Goal: Task Accomplishment & Management: Use online tool/utility

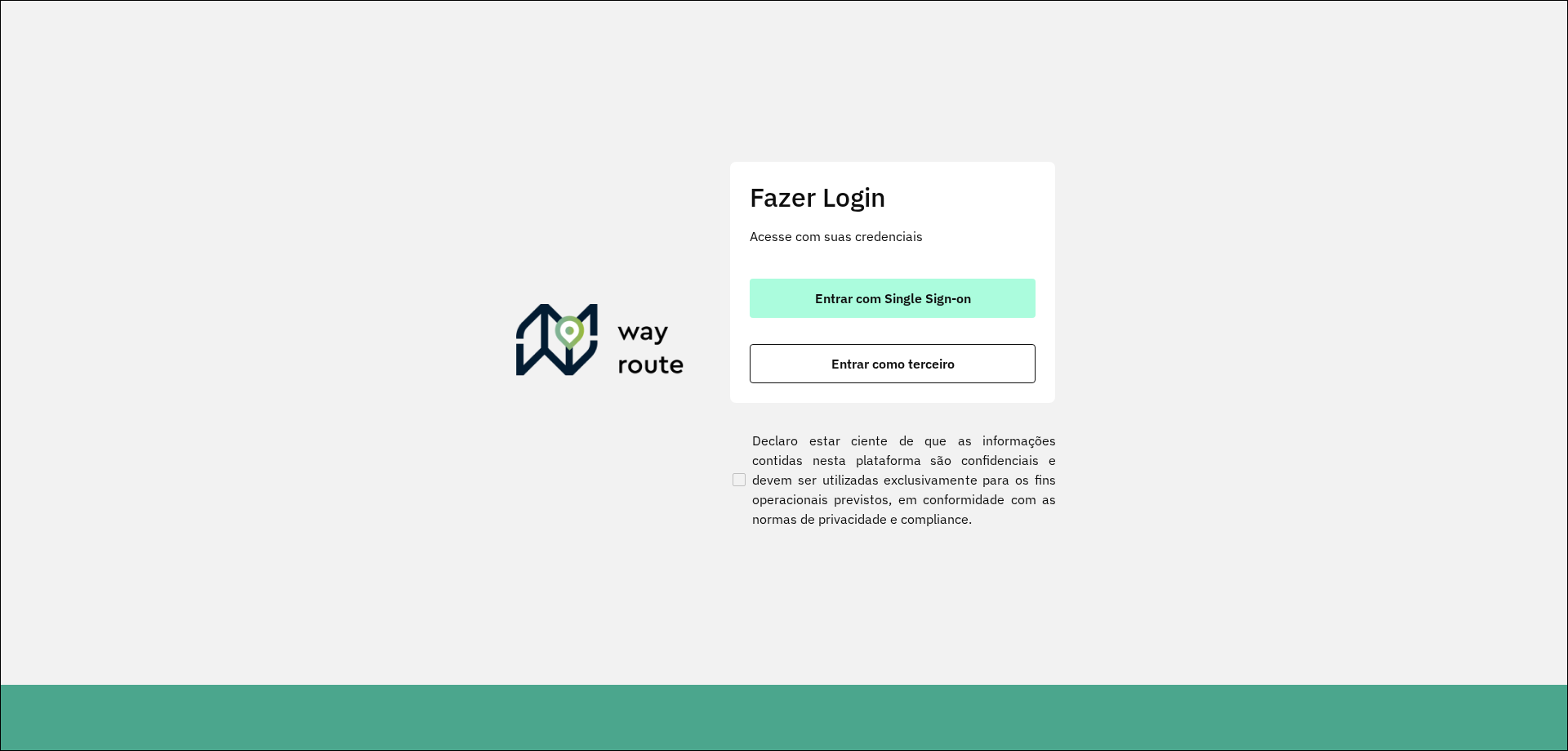
click at [899, 283] on button "Entrar com Single Sign-on" at bounding box center [892, 298] width 286 height 40
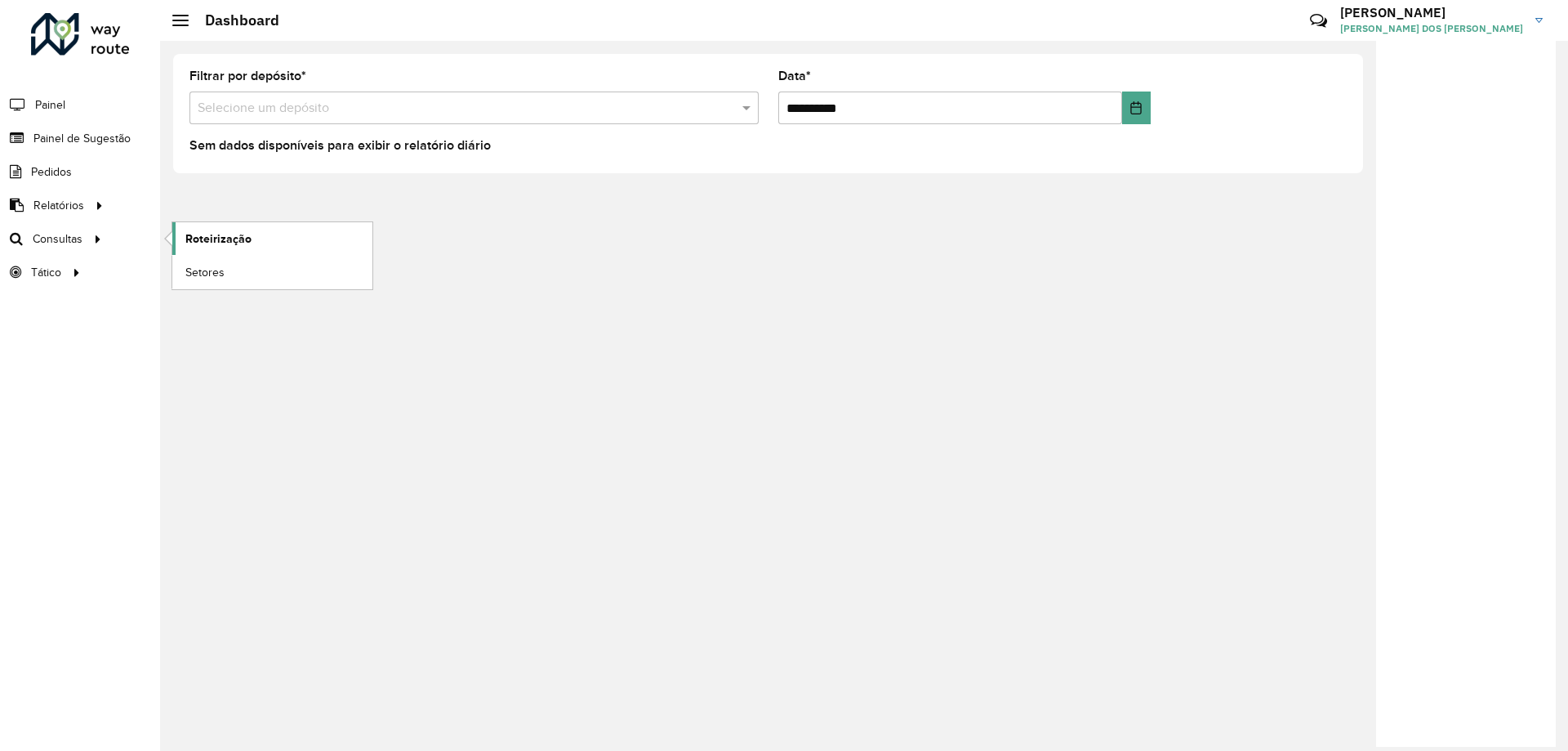
click at [217, 245] on span "Roteirização" at bounding box center [218, 239] width 66 height 17
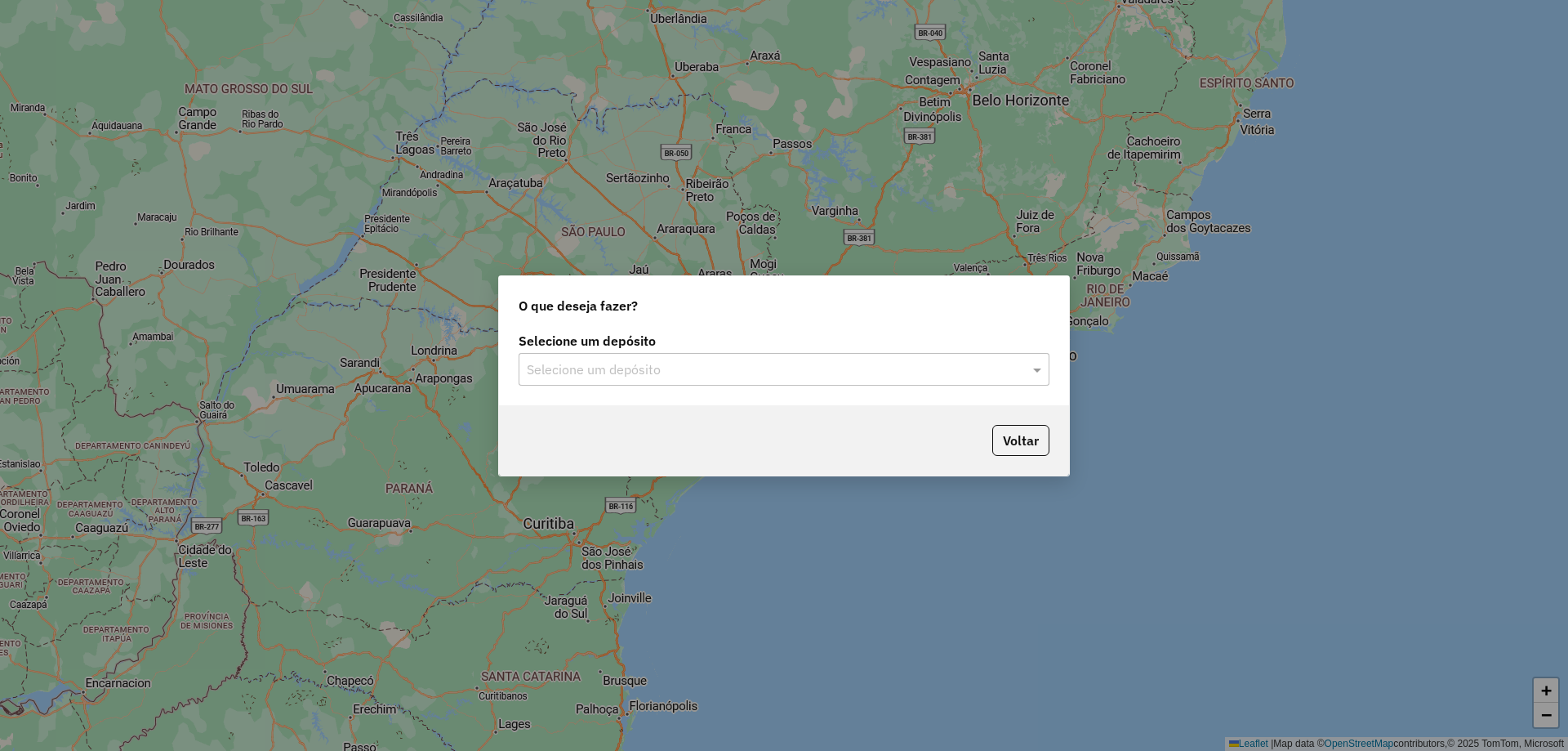
click at [669, 348] on label "Selecione um depósito" at bounding box center [783, 341] width 531 height 19
click at [683, 371] on input "text" at bounding box center [768, 370] width 482 height 19
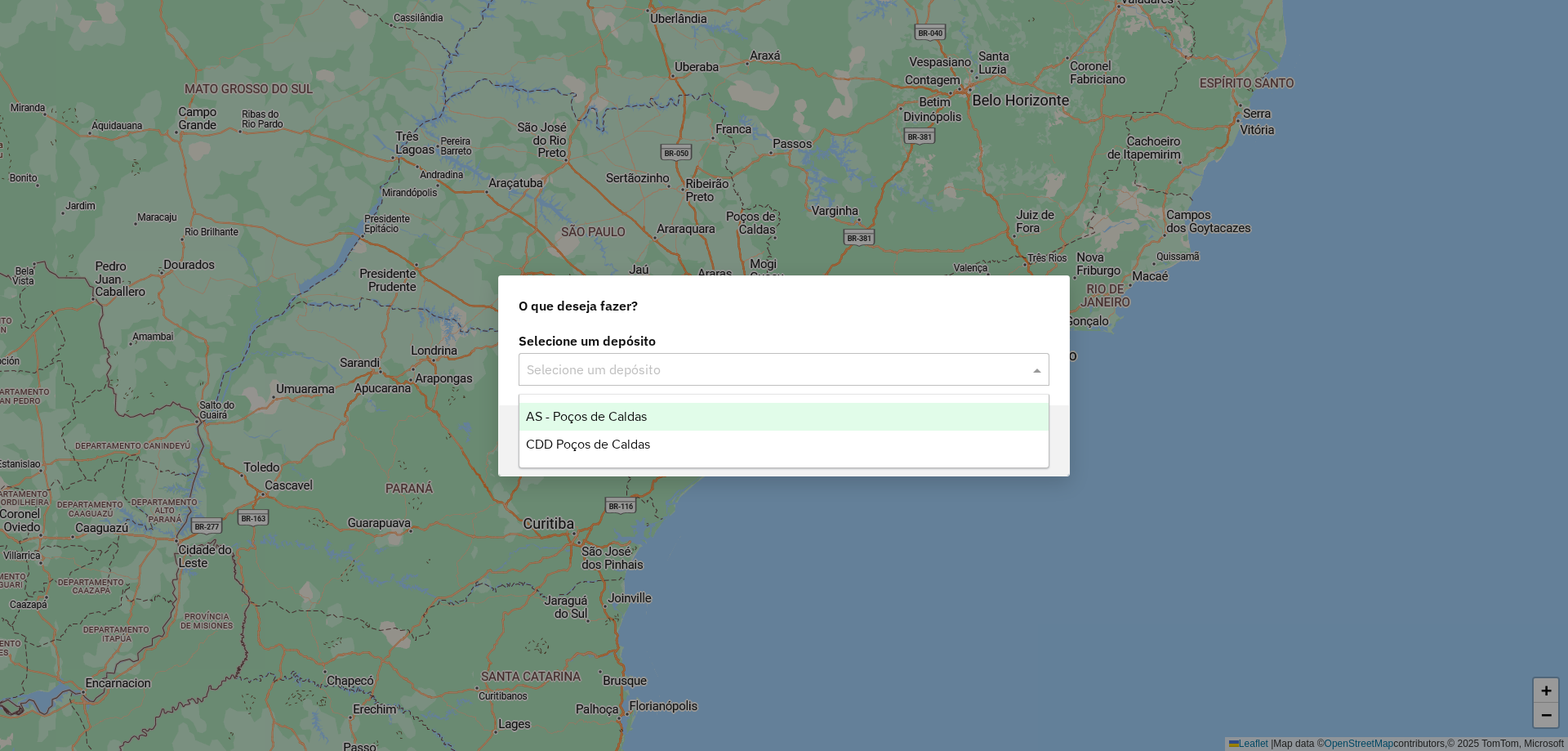
click at [678, 431] on div "CDD Poços de Caldas" at bounding box center [783, 445] width 529 height 28
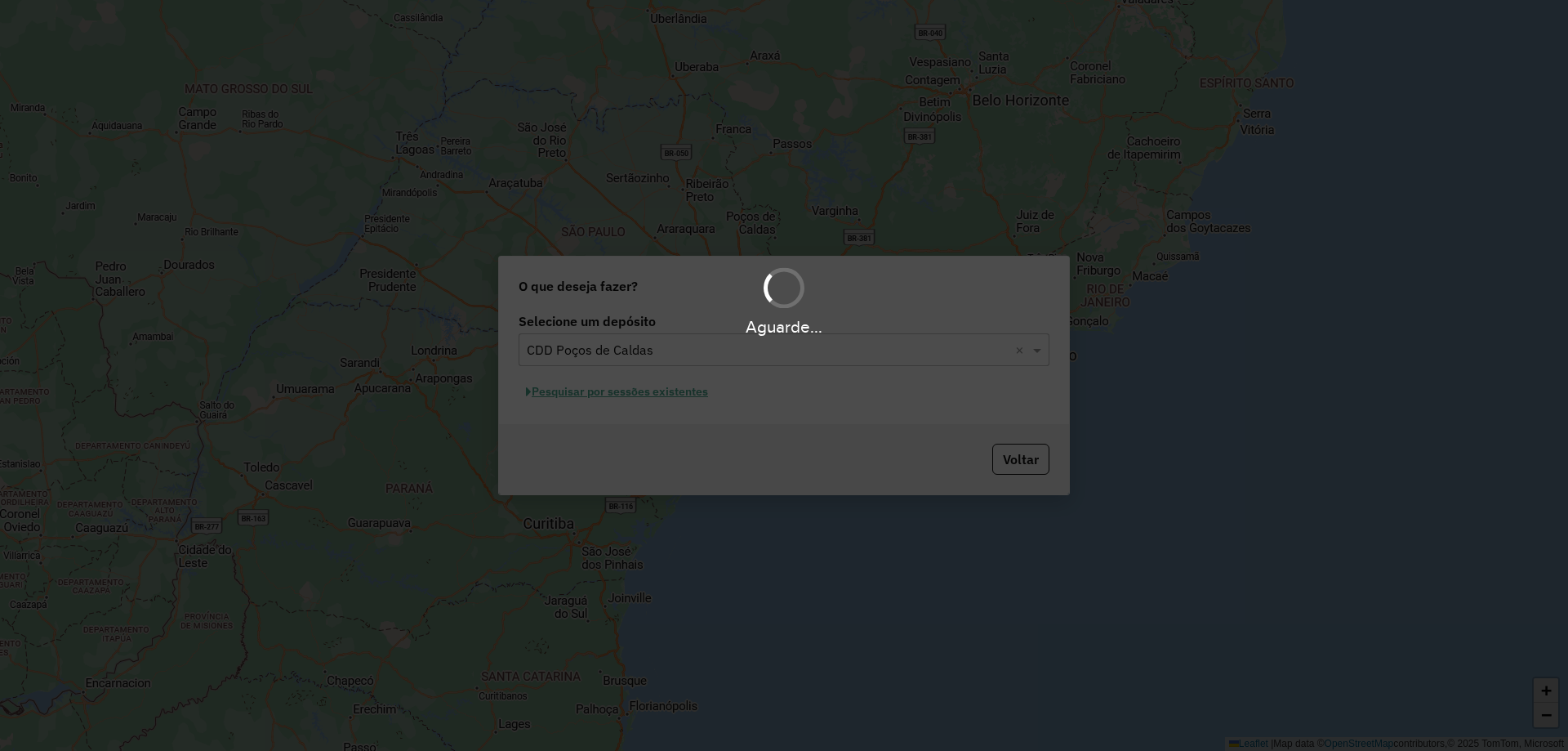
click at [661, 395] on div "Aguarde..." at bounding box center [784, 375] width 1568 height 751
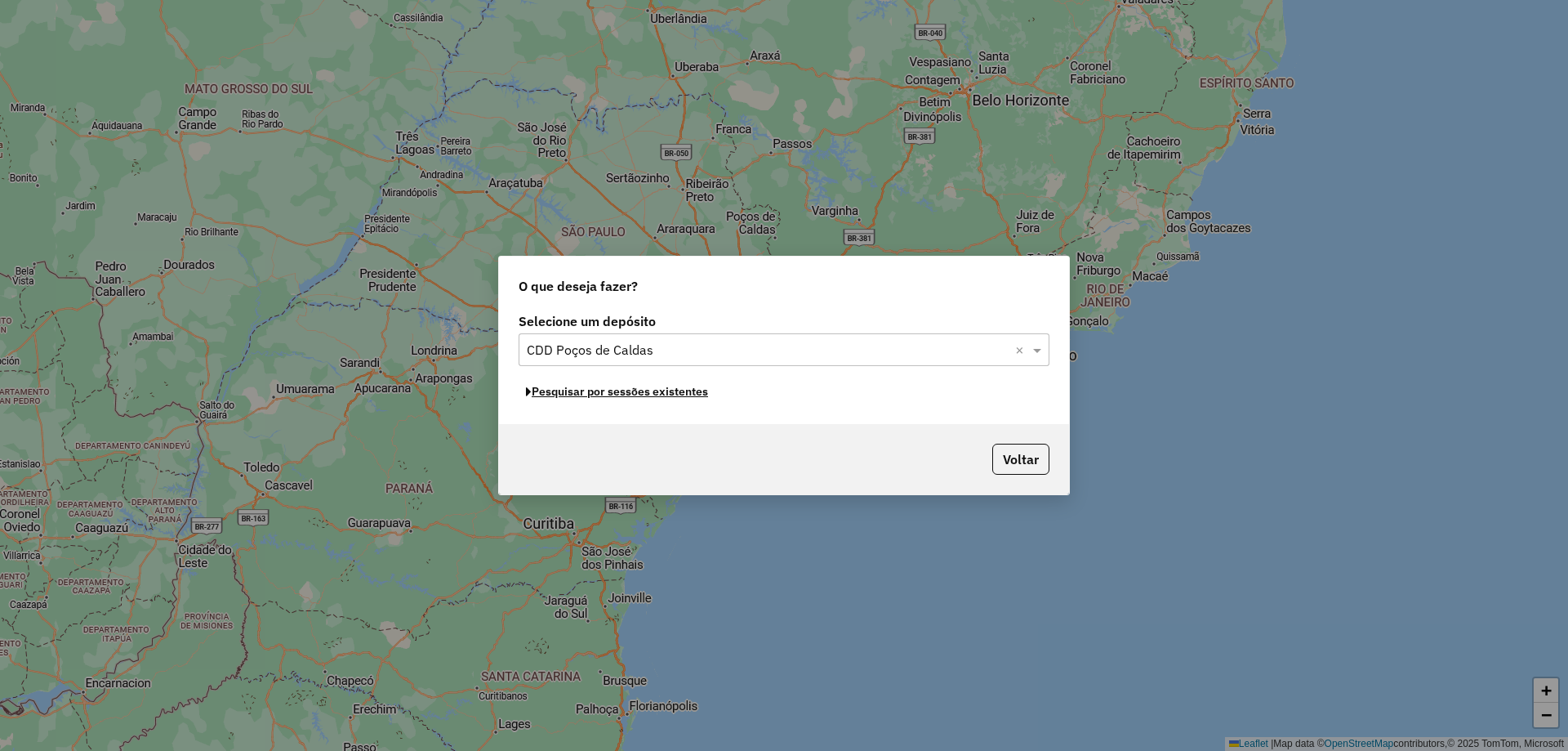
click at [655, 394] on button "Pesquisar por sessões existentes" at bounding box center [617, 392] width 197 height 26
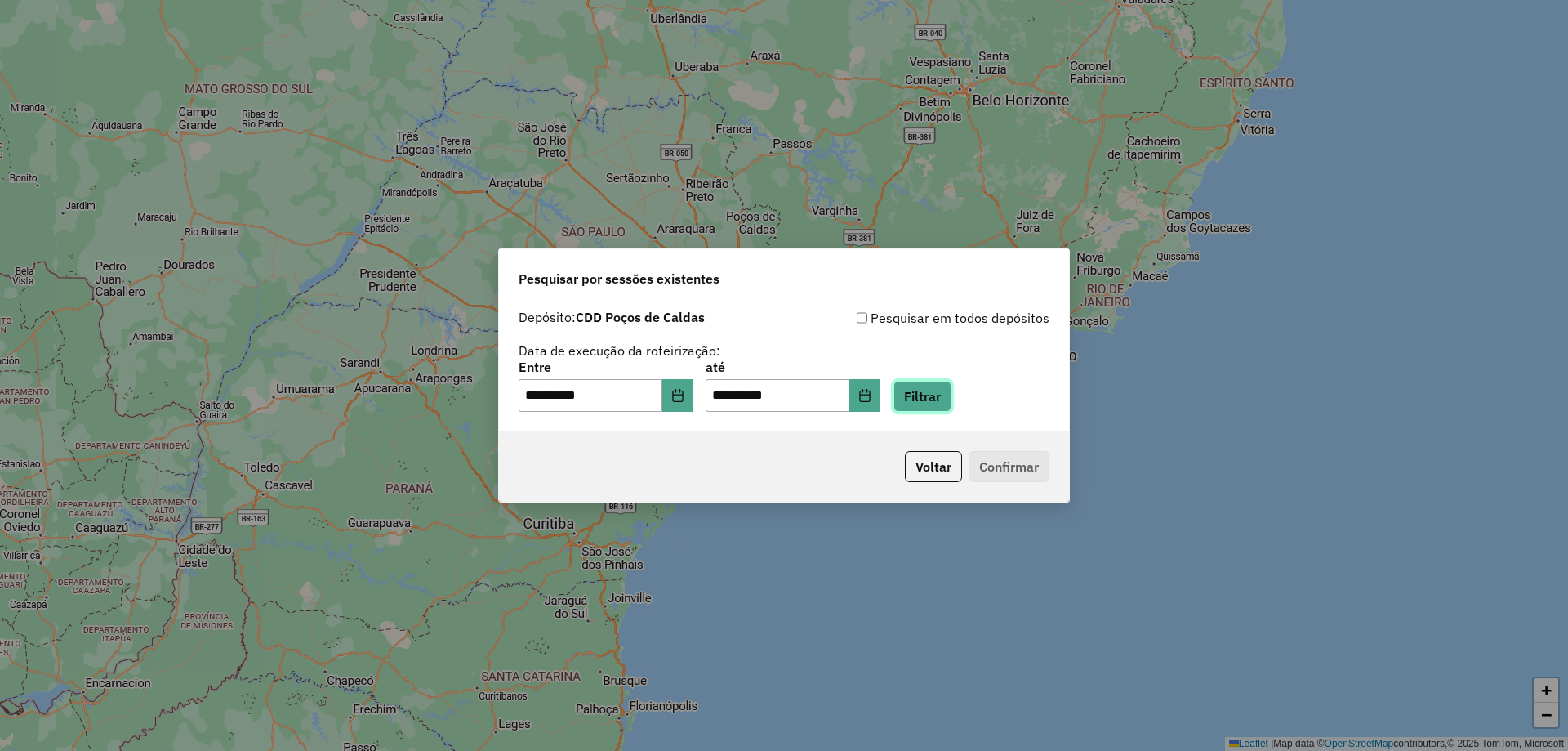
click at [951, 393] on button "Filtrar" at bounding box center [922, 396] width 58 height 31
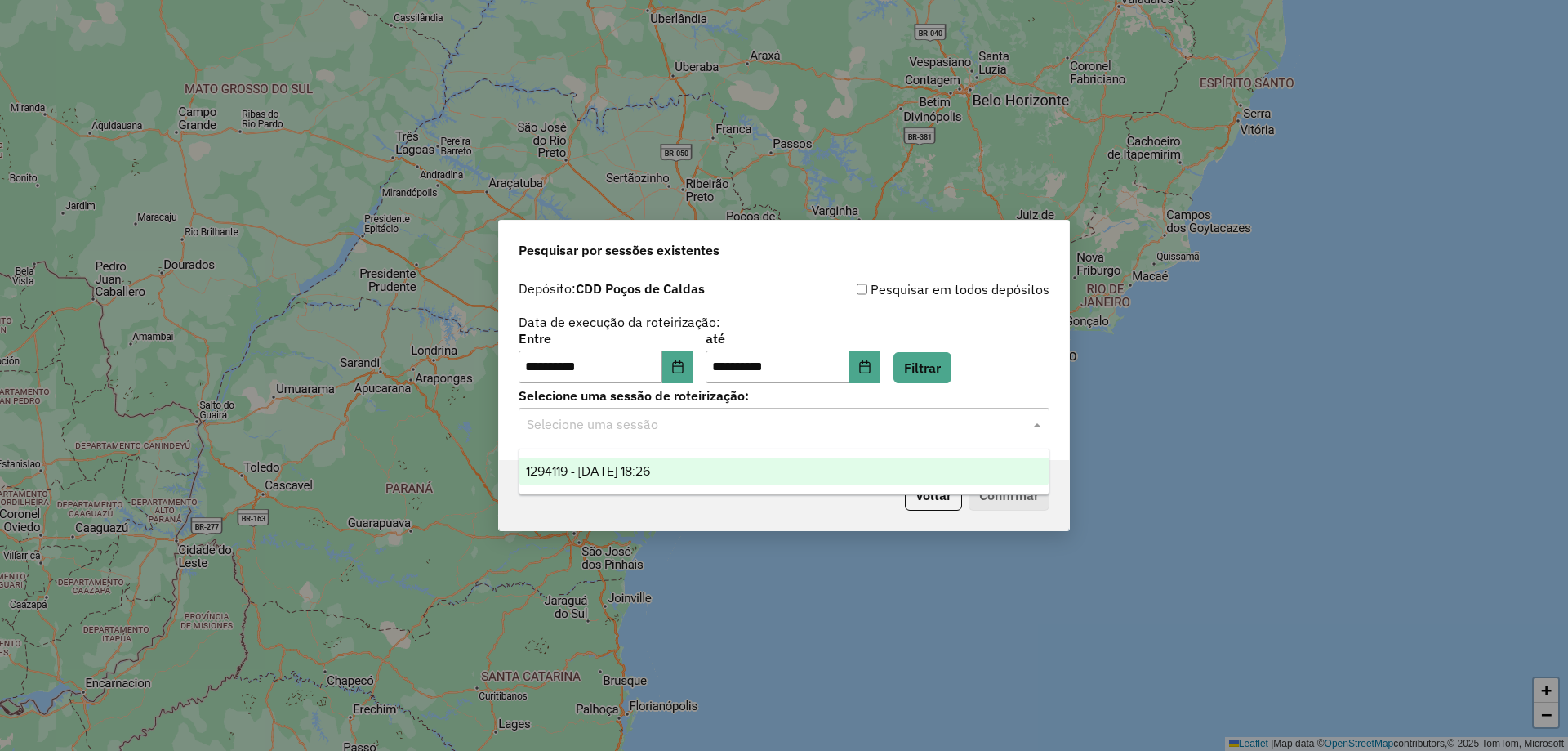
click at [934, 416] on input "text" at bounding box center [768, 425] width 482 height 19
click at [813, 472] on div "1294119 - 14/10/2025 18:26" at bounding box center [783, 472] width 529 height 28
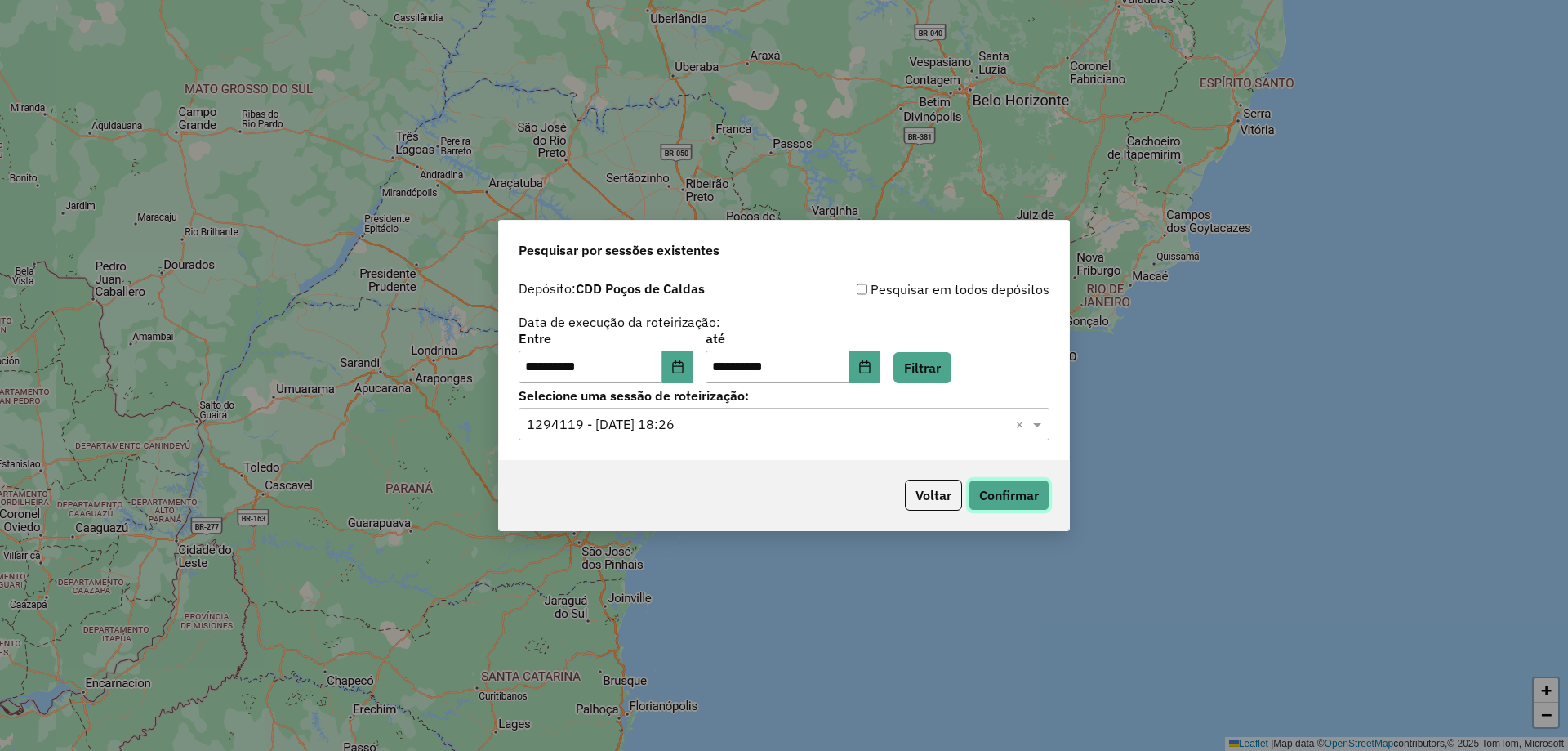
click at [1015, 498] on button "Confirmar" at bounding box center [1009, 495] width 81 height 31
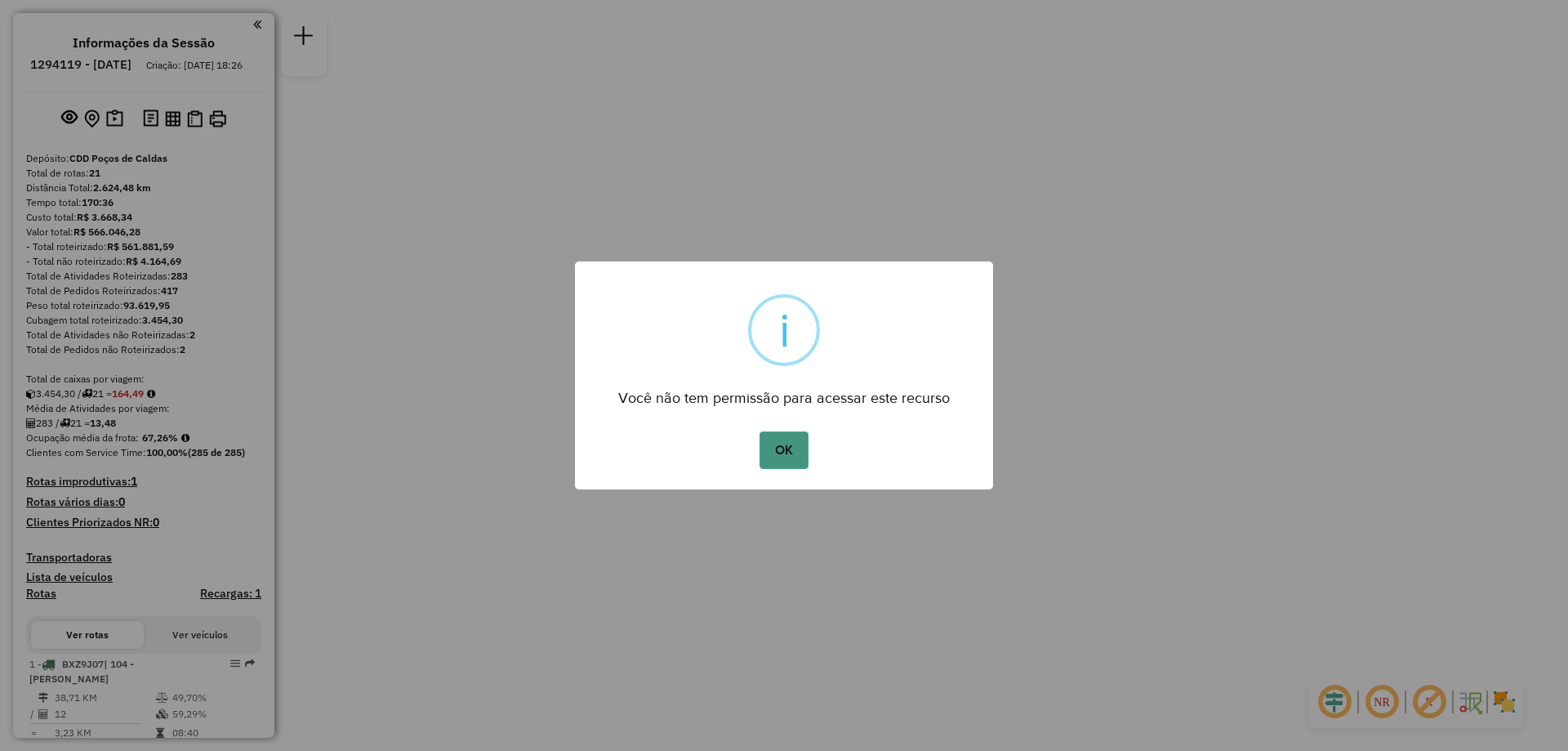
click at [775, 450] on button "OK" at bounding box center [783, 450] width 48 height 38
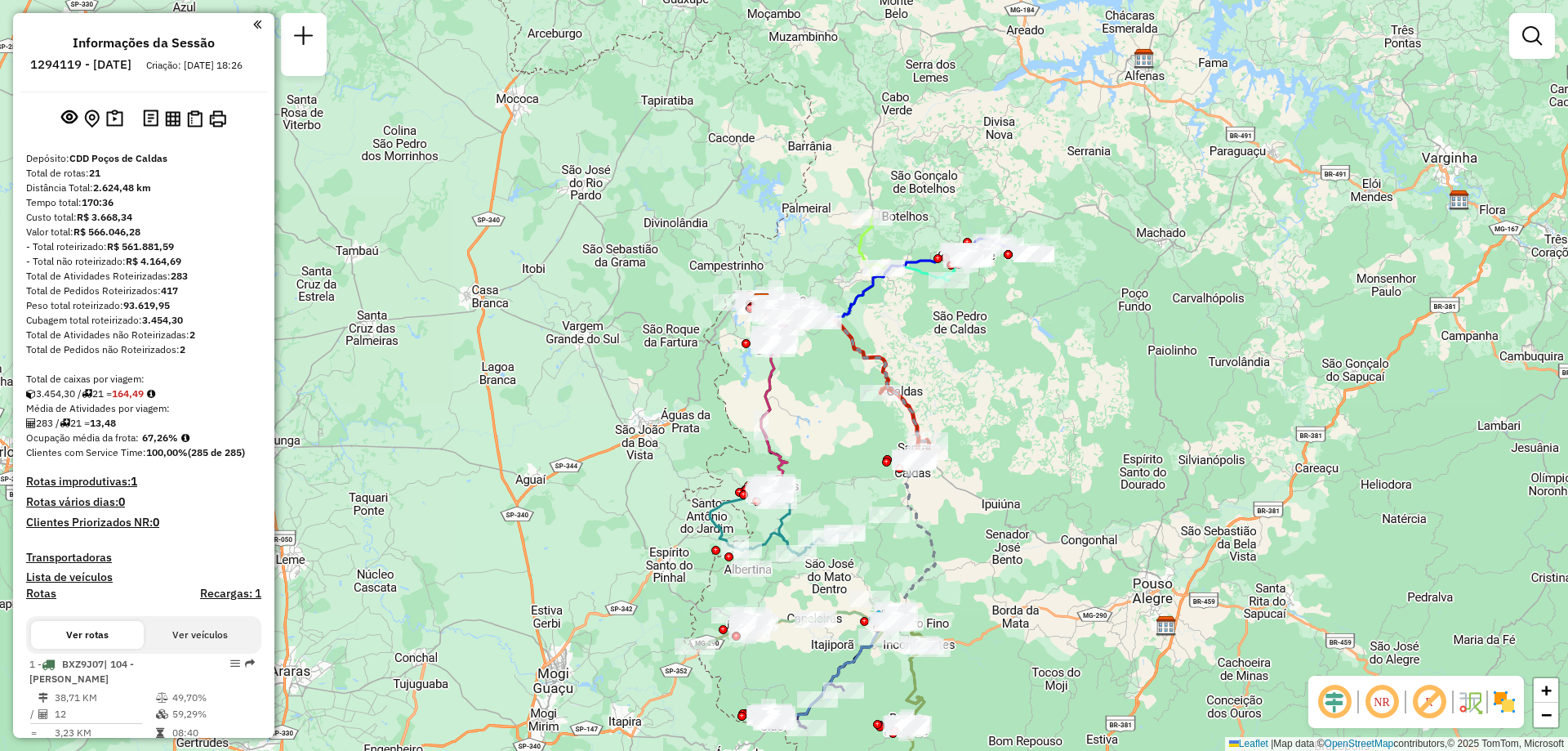
drag, startPoint x: 1007, startPoint y: 586, endPoint x: 985, endPoint y: 514, distance: 75.3
click at [985, 514] on div "Janela de atendimento Grade de atendimento Capacidade Transportadoras Veículos …" at bounding box center [784, 375] width 1568 height 751
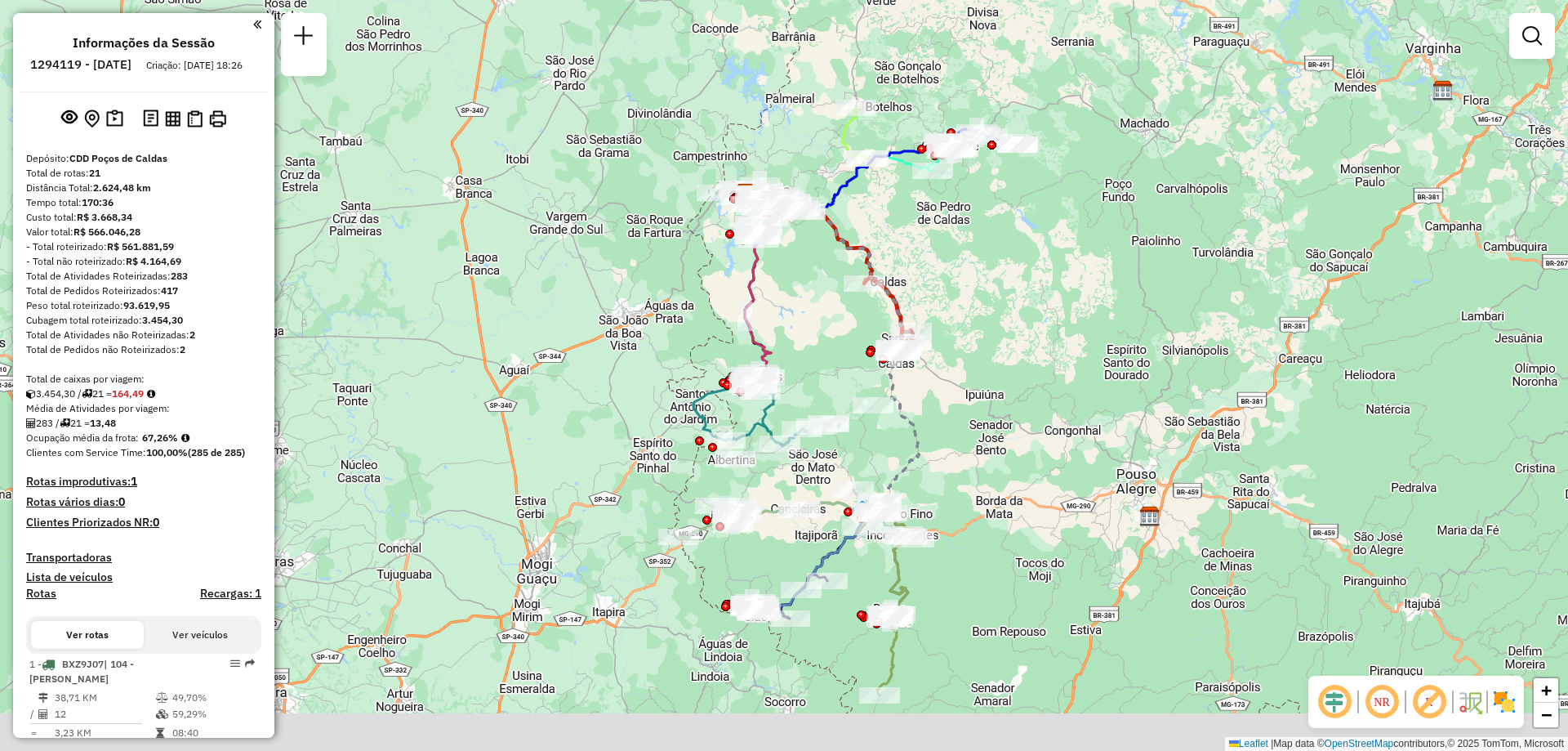
drag, startPoint x: 881, startPoint y: 575, endPoint x: 883, endPoint y: 452, distance: 123.0
click at [883, 452] on div "Janela de atendimento Grade de atendimento Capacidade Transportadoras Veículos …" at bounding box center [784, 375] width 1568 height 751
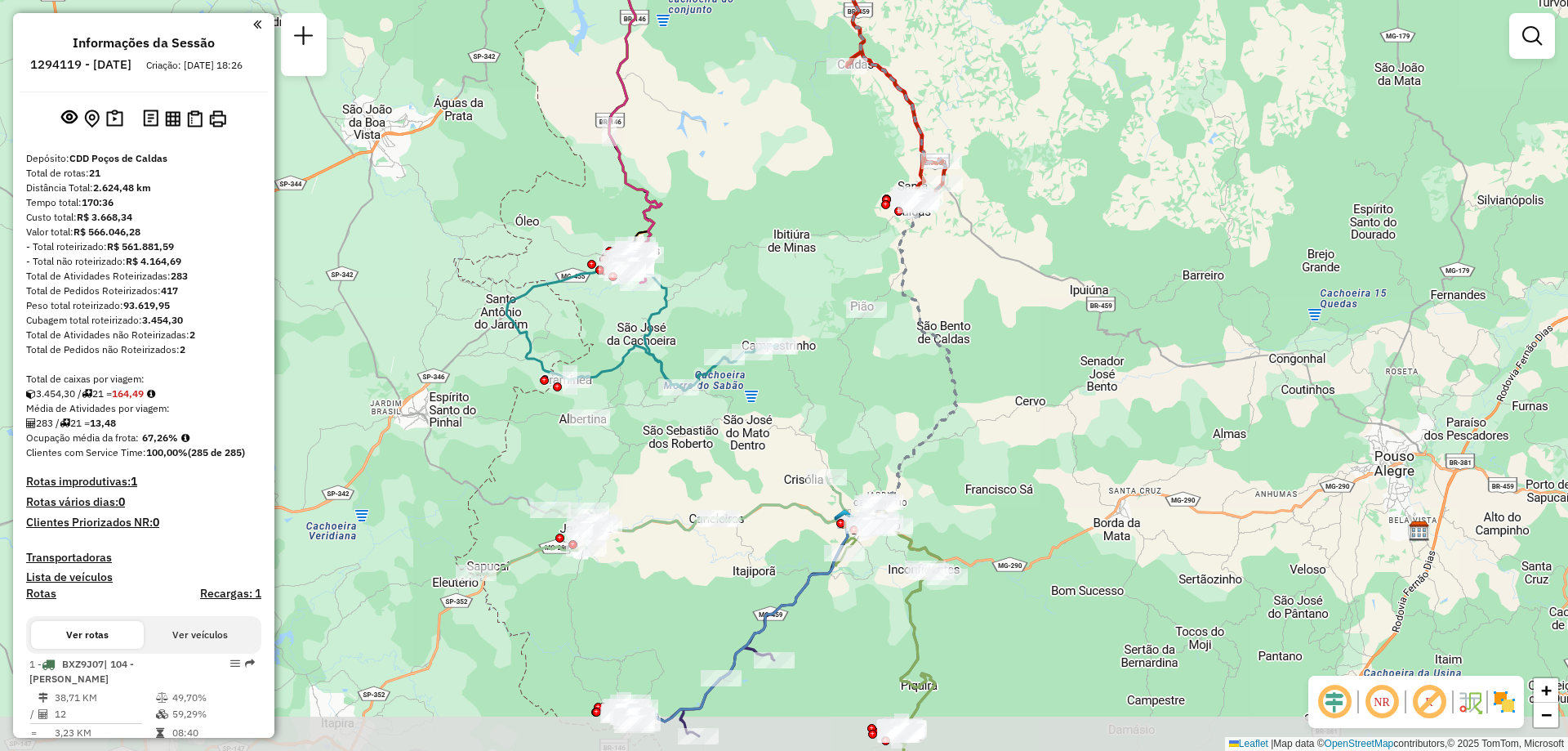
drag, startPoint x: 863, startPoint y: 420, endPoint x: 862, endPoint y: 407, distance: 13.0
click at [864, 409] on div "Janela de atendimento Grade de atendimento Capacidade Transportadoras Veículos …" at bounding box center [784, 375] width 1568 height 751
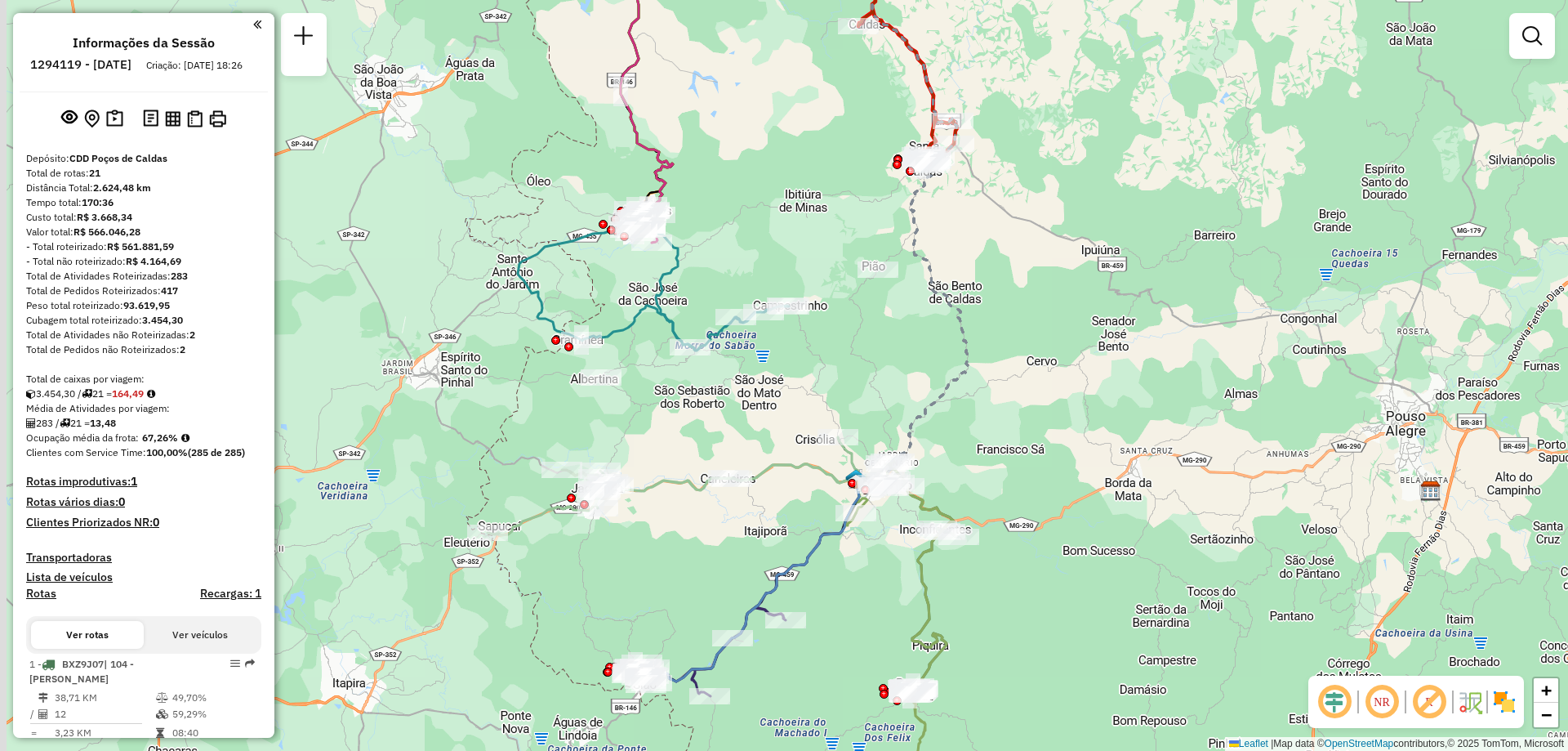
drag, startPoint x: 929, startPoint y: 460, endPoint x: 943, endPoint y: 303, distance: 157.6
click at [942, 312] on div "Janela de atendimento Grade de atendimento Capacidade Transportadoras Veículos …" at bounding box center [784, 375] width 1568 height 751
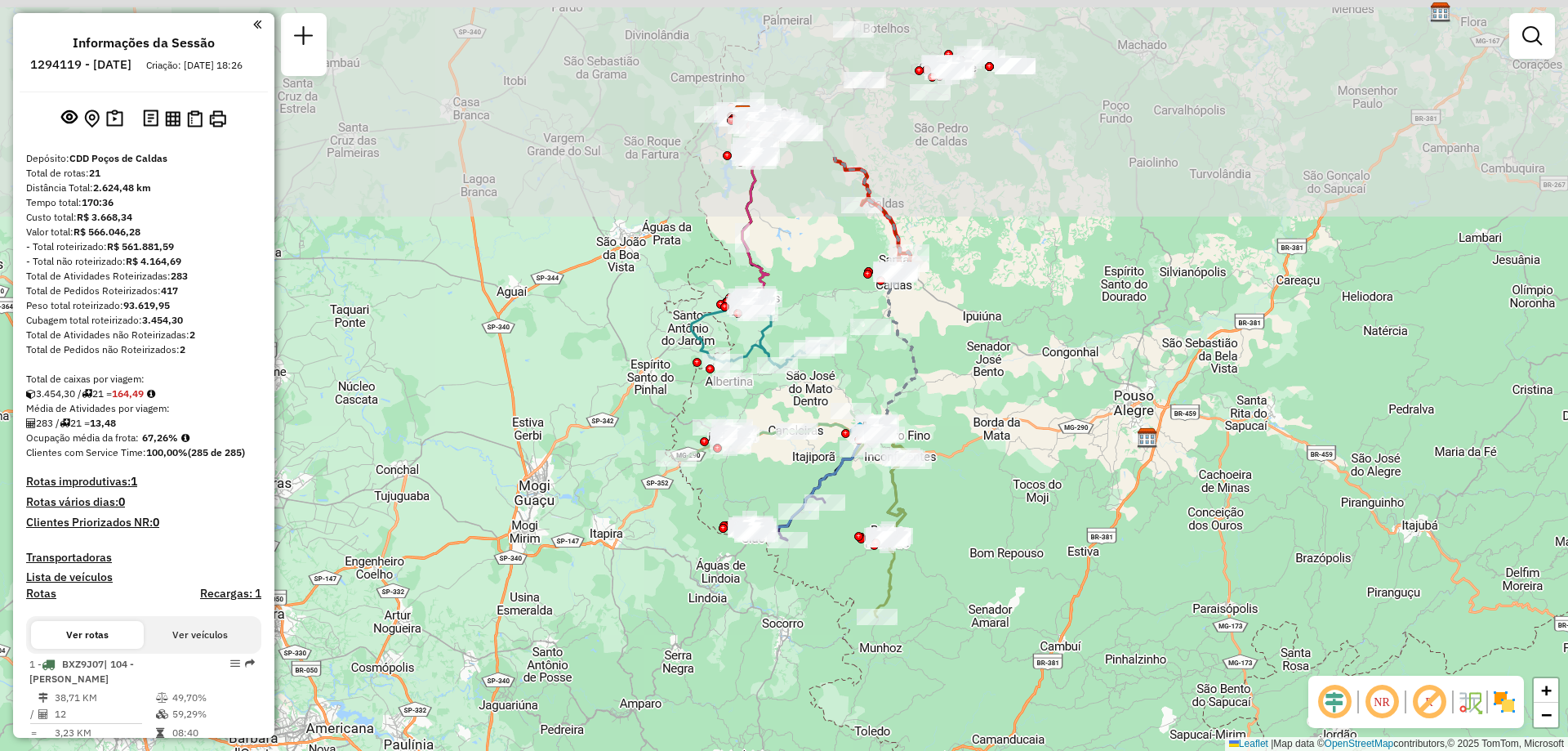
drag, startPoint x: 874, startPoint y: 238, endPoint x: 868, endPoint y: 470, distance: 232.1
click at [868, 470] on div "Janela de atendimento Grade de atendimento Capacidade Transportadoras Veículos …" at bounding box center [784, 375] width 1568 height 751
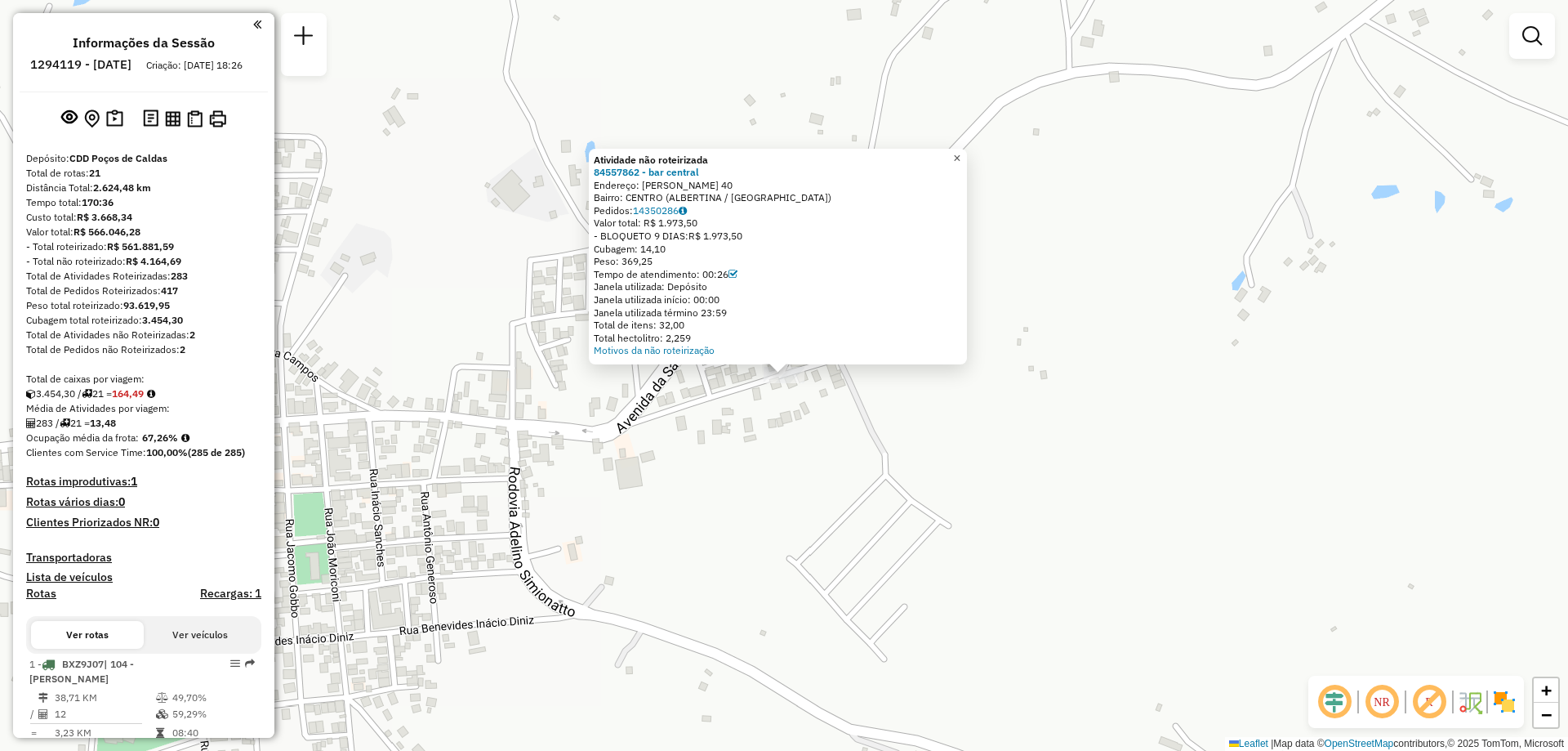
click at [961, 153] on span "×" at bounding box center [956, 158] width 7 height 14
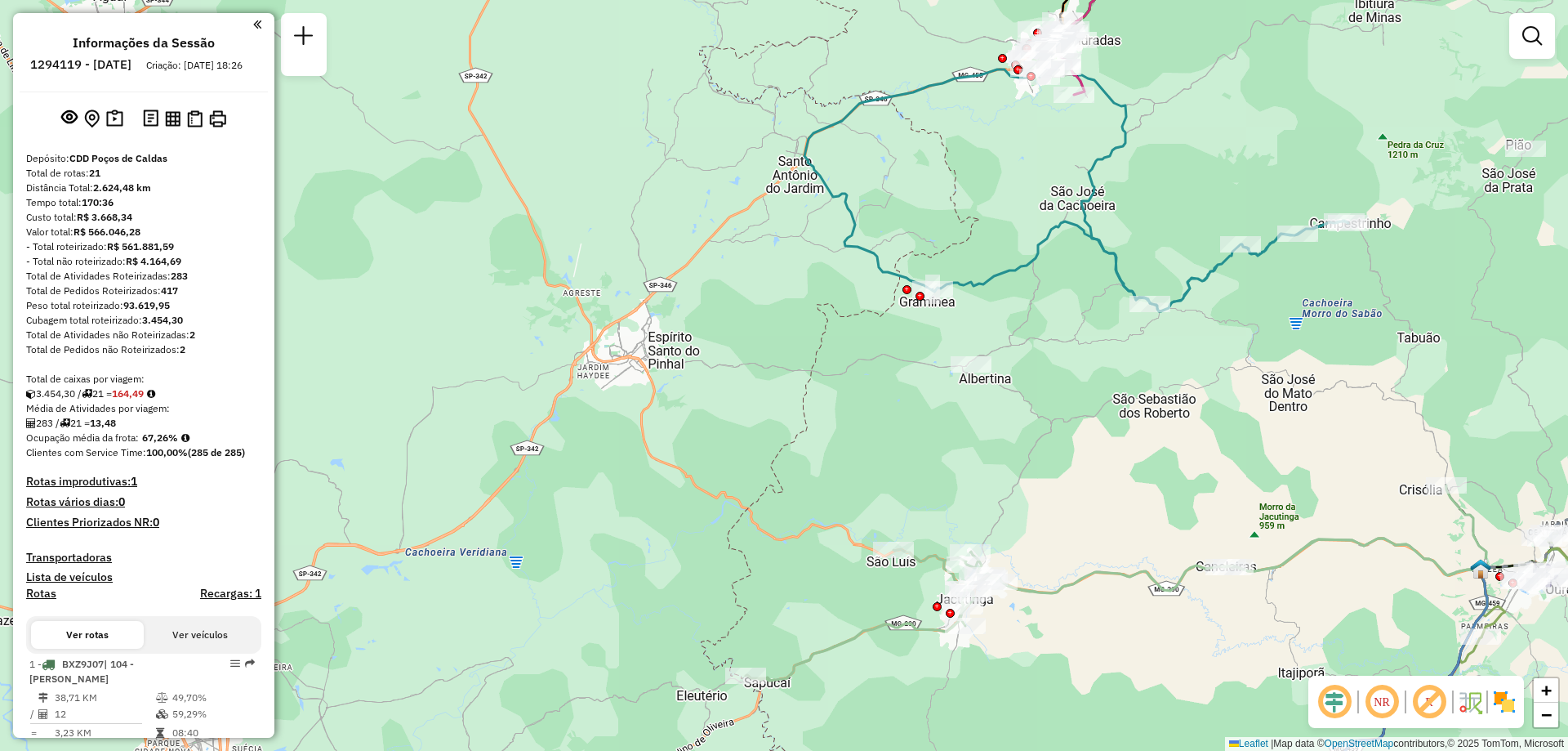
click at [1382, 705] on em at bounding box center [1381, 702] width 40 height 40
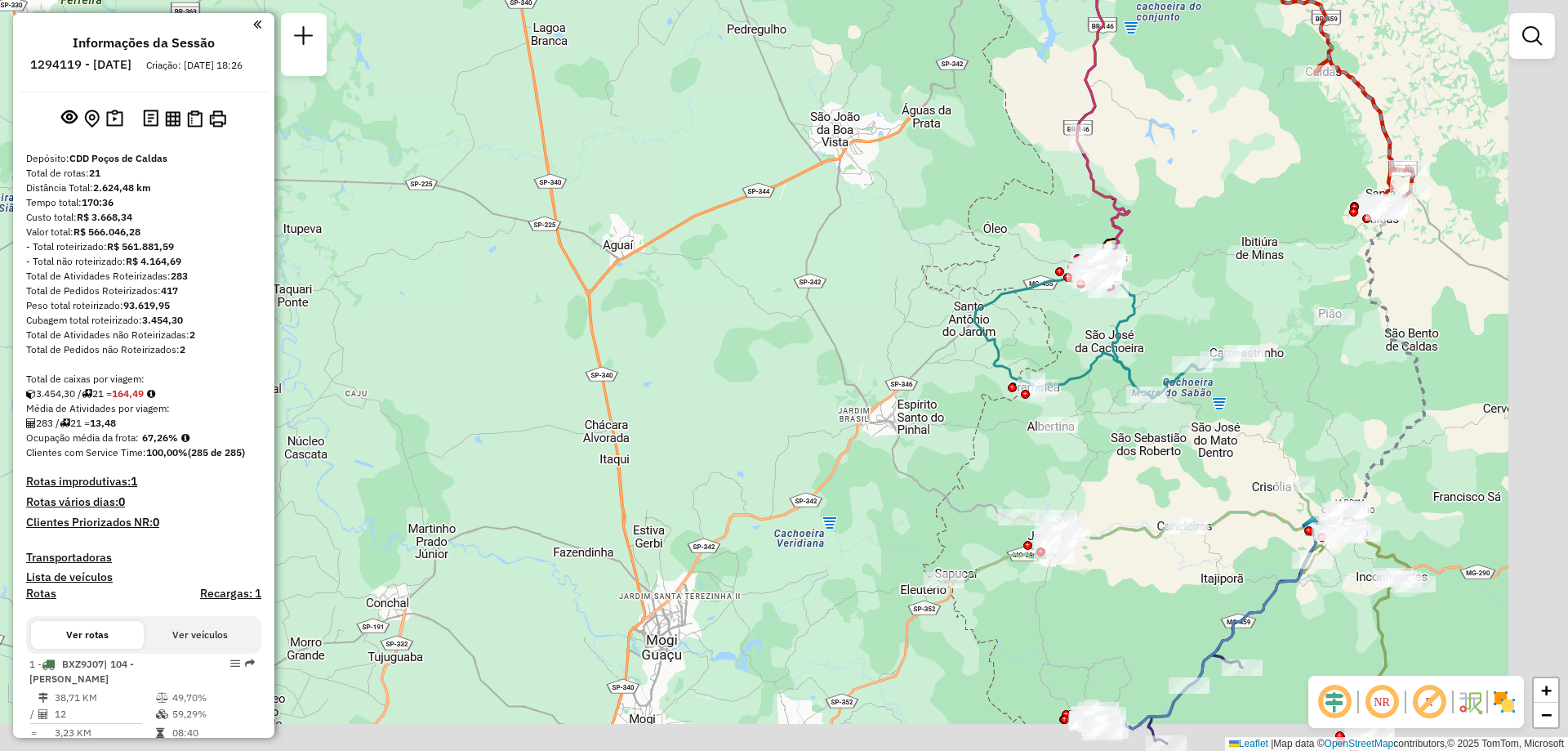
drag, startPoint x: 1264, startPoint y: 481, endPoint x: 1000, endPoint y: 380, distance: 282.7
click at [1002, 381] on div "Janela de atendimento Grade de atendimento Capacidade Transportadoras Veículos …" at bounding box center [784, 375] width 1568 height 751
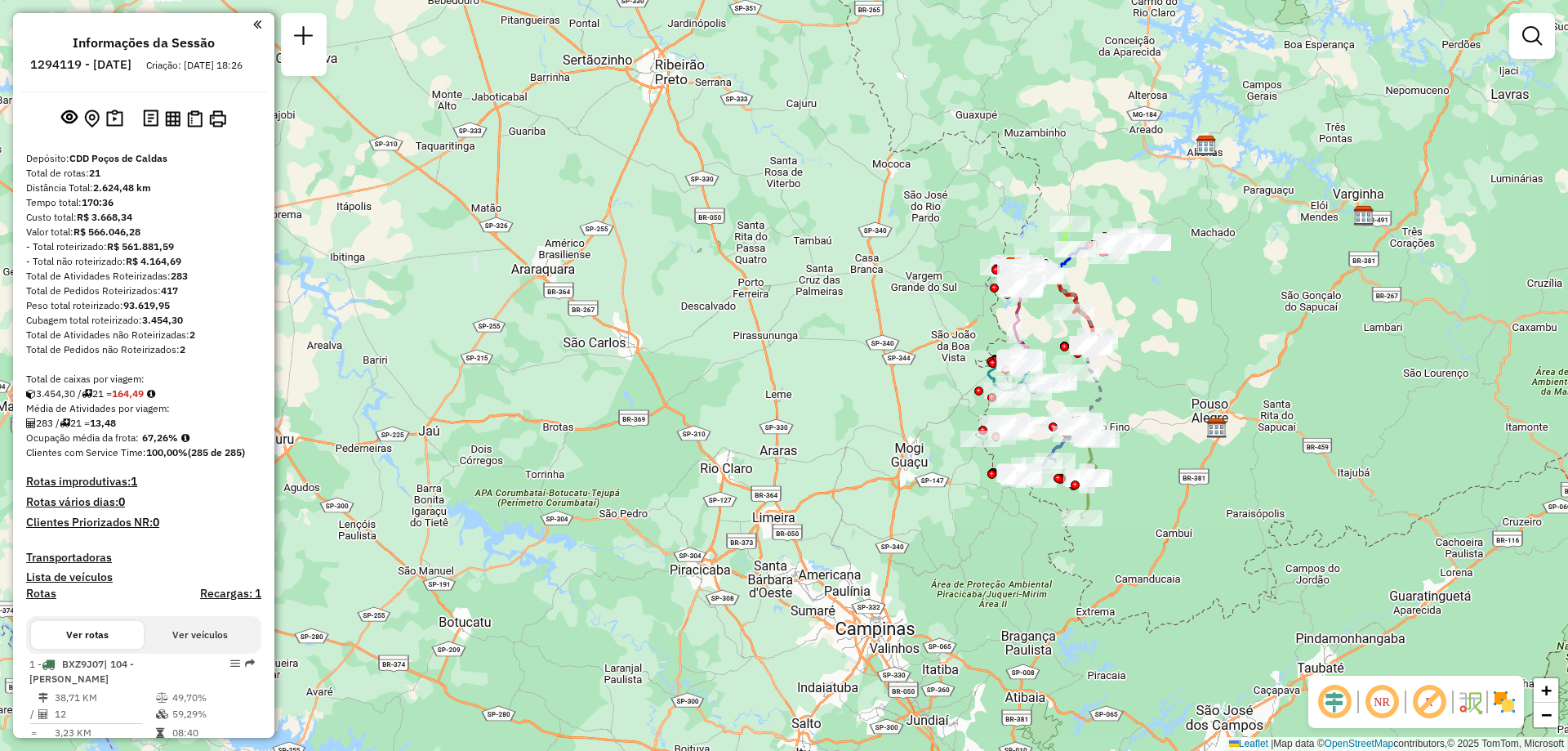
click at [1395, 709] on em at bounding box center [1381, 702] width 40 height 40
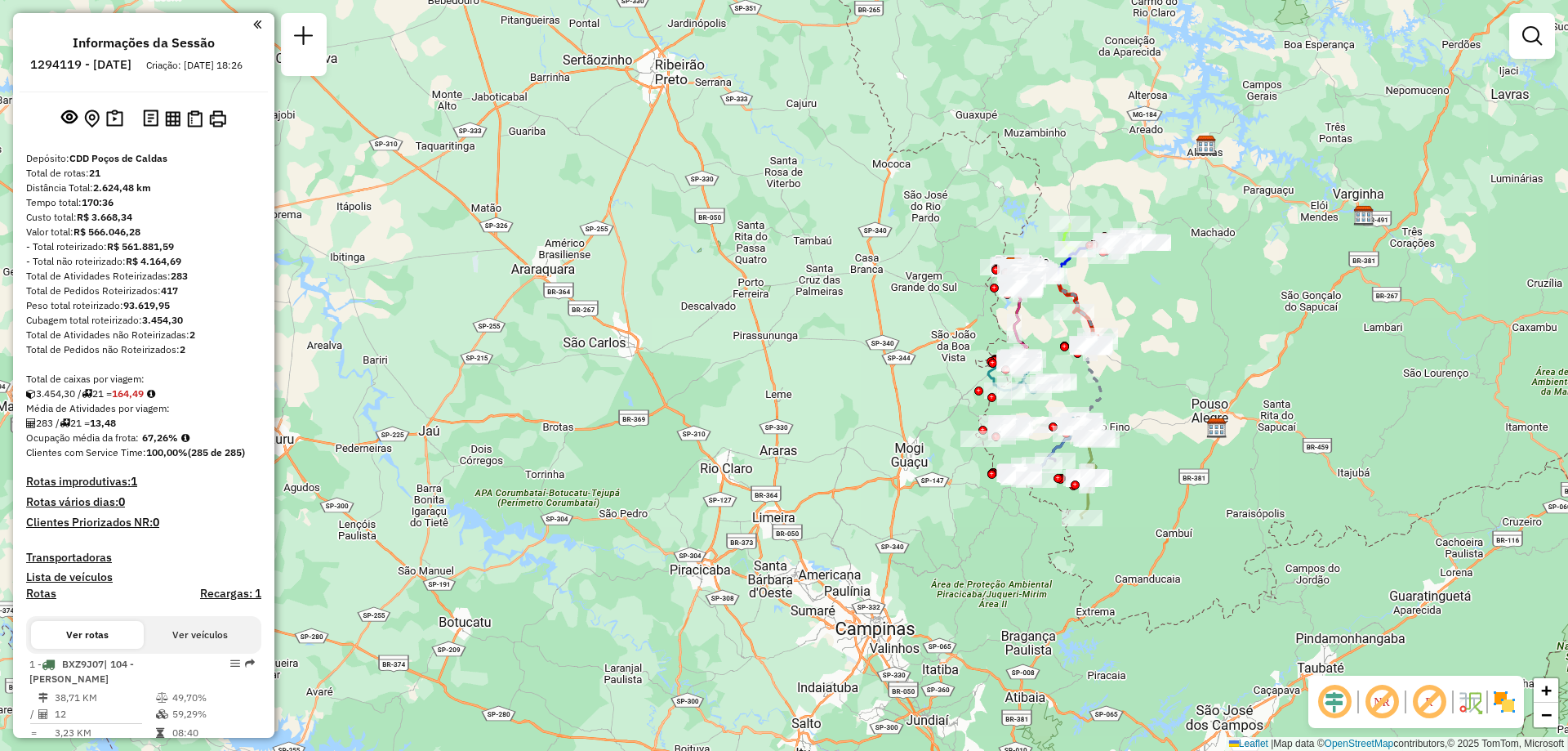
click at [1395, 709] on em at bounding box center [1381, 702] width 40 height 40
click at [1396, 708] on em at bounding box center [1381, 702] width 40 height 40
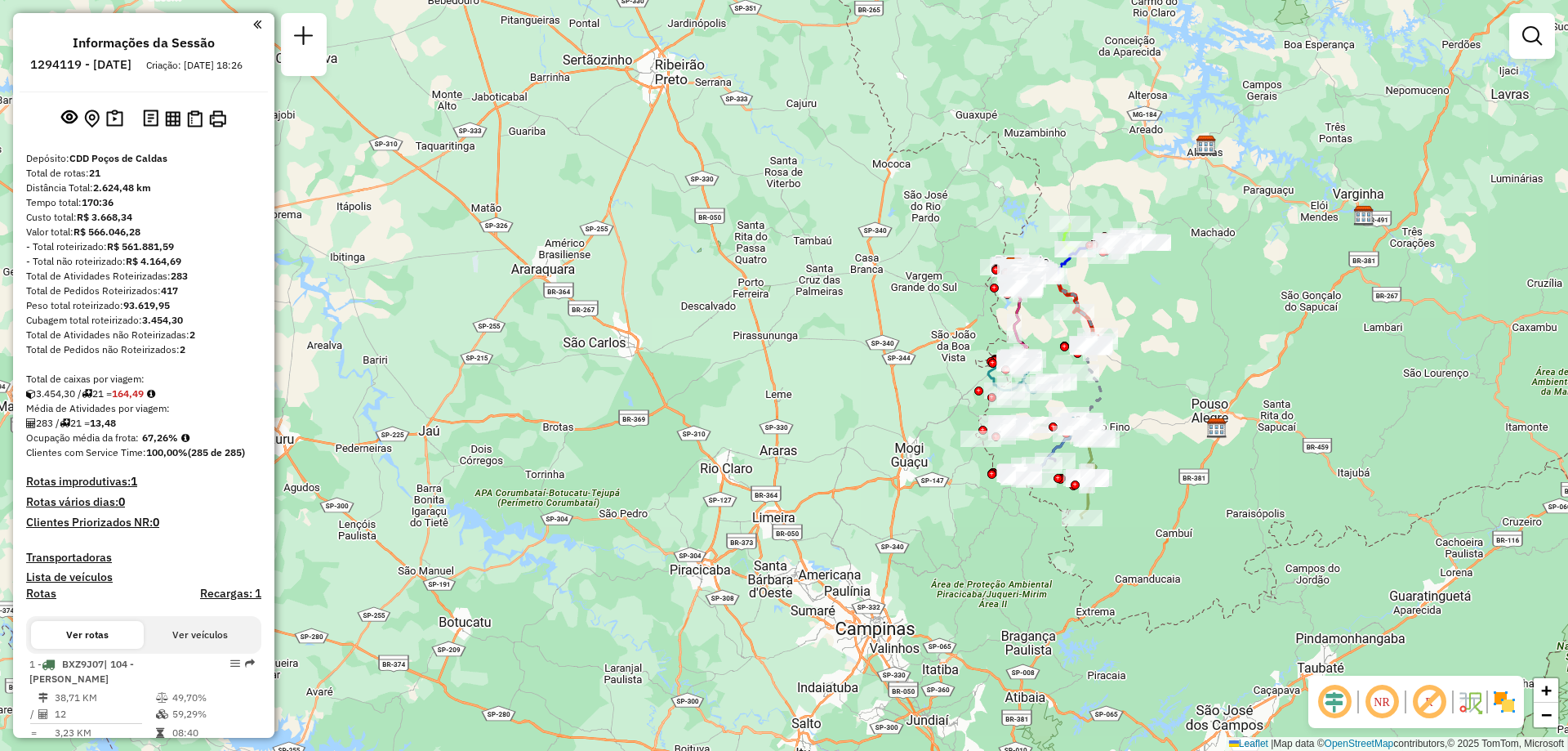
click at [1396, 708] on em at bounding box center [1381, 702] width 40 height 40
click at [1396, 707] on em at bounding box center [1381, 702] width 40 height 40
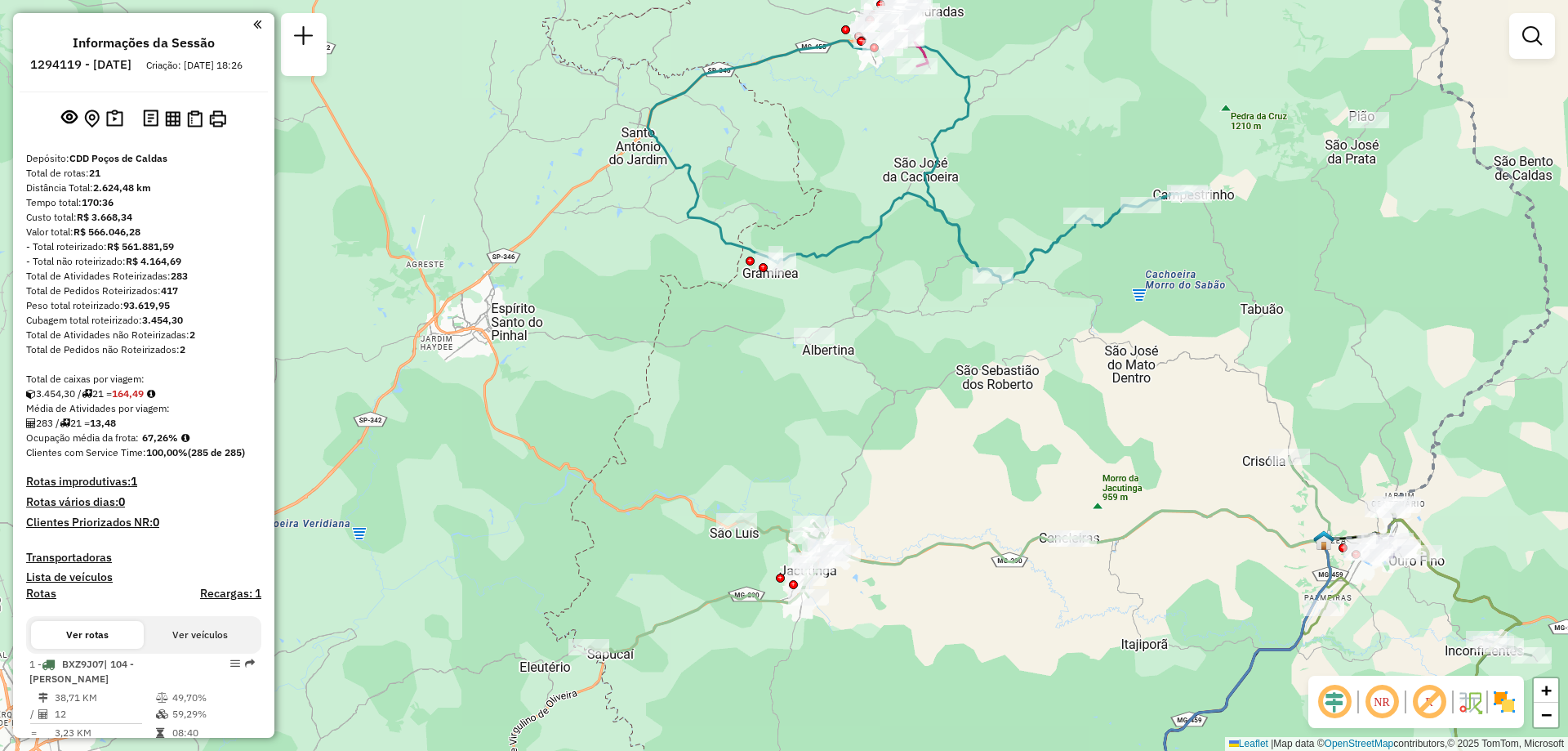
click at [1361, 133] on div "Janela de atendimento Grade de atendimento Capacidade Transportadoras Veículos …" at bounding box center [784, 375] width 1568 height 751
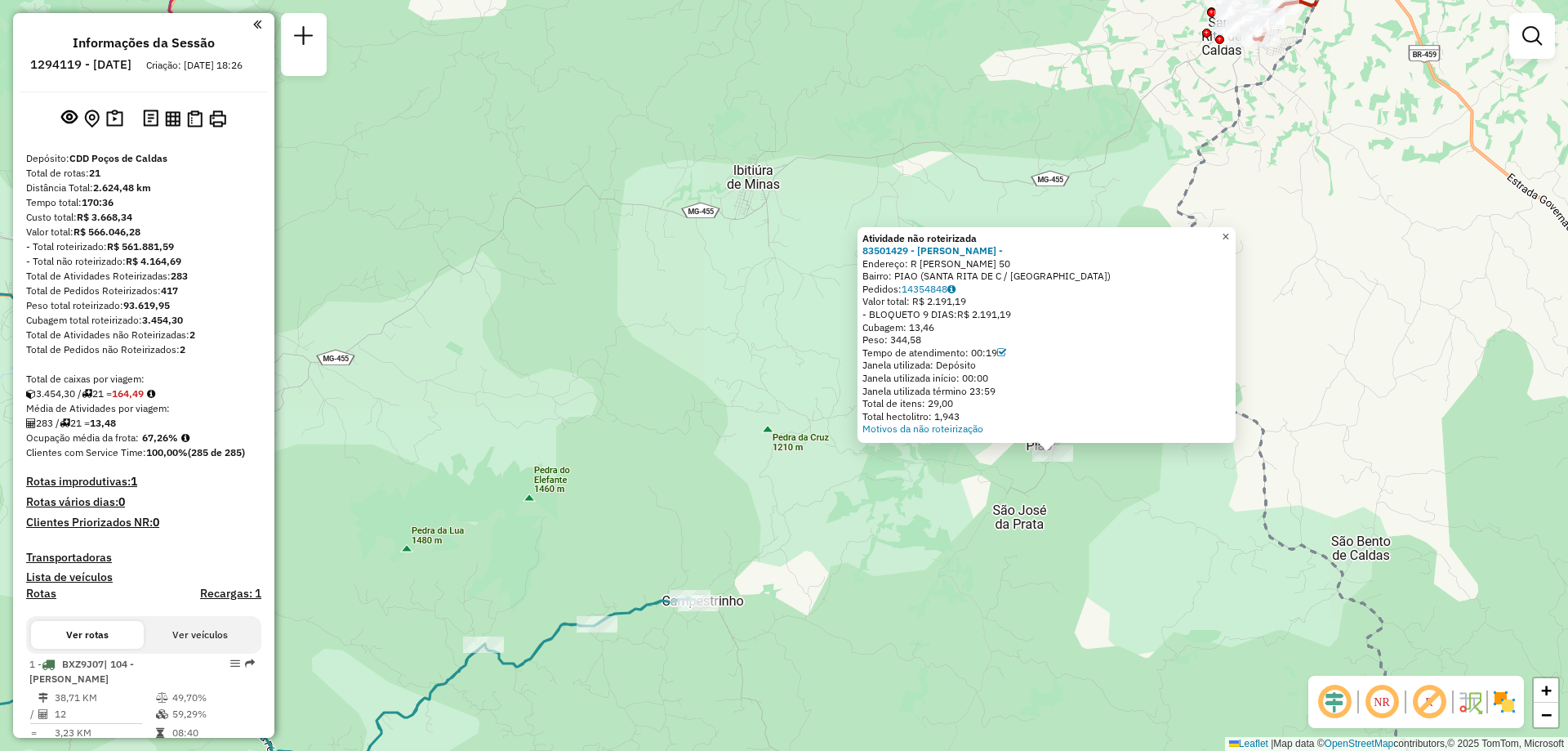
click at [1229, 230] on span "×" at bounding box center [1226, 237] width 7 height 14
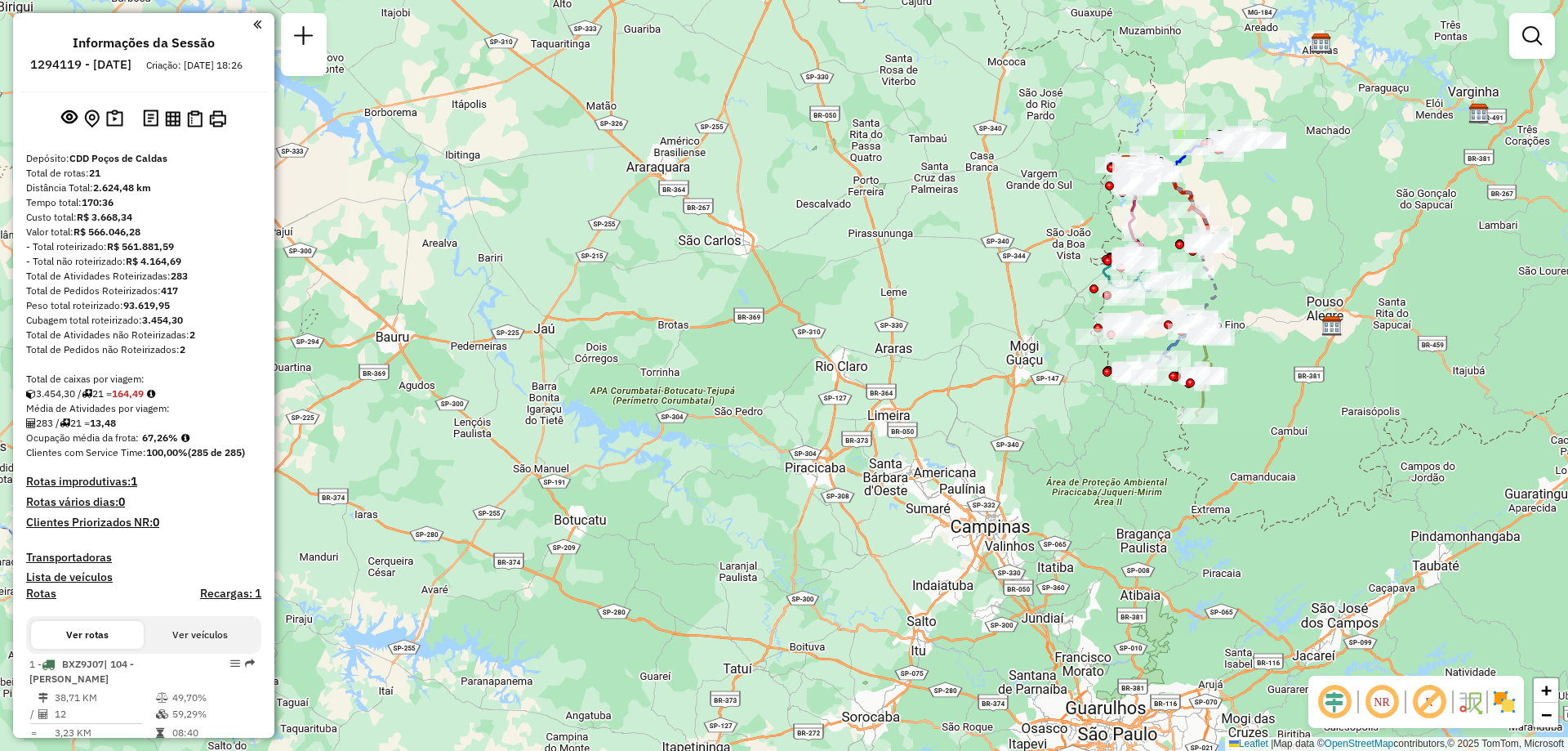
drag, startPoint x: 1258, startPoint y: 374, endPoint x: 1081, endPoint y: 362, distance: 177.4
click at [1096, 388] on div "Rota 19 - Placa JBD7A20 84515133 - [PERSON_NAME] Janela de atendimento Grade de…" at bounding box center [784, 375] width 1568 height 751
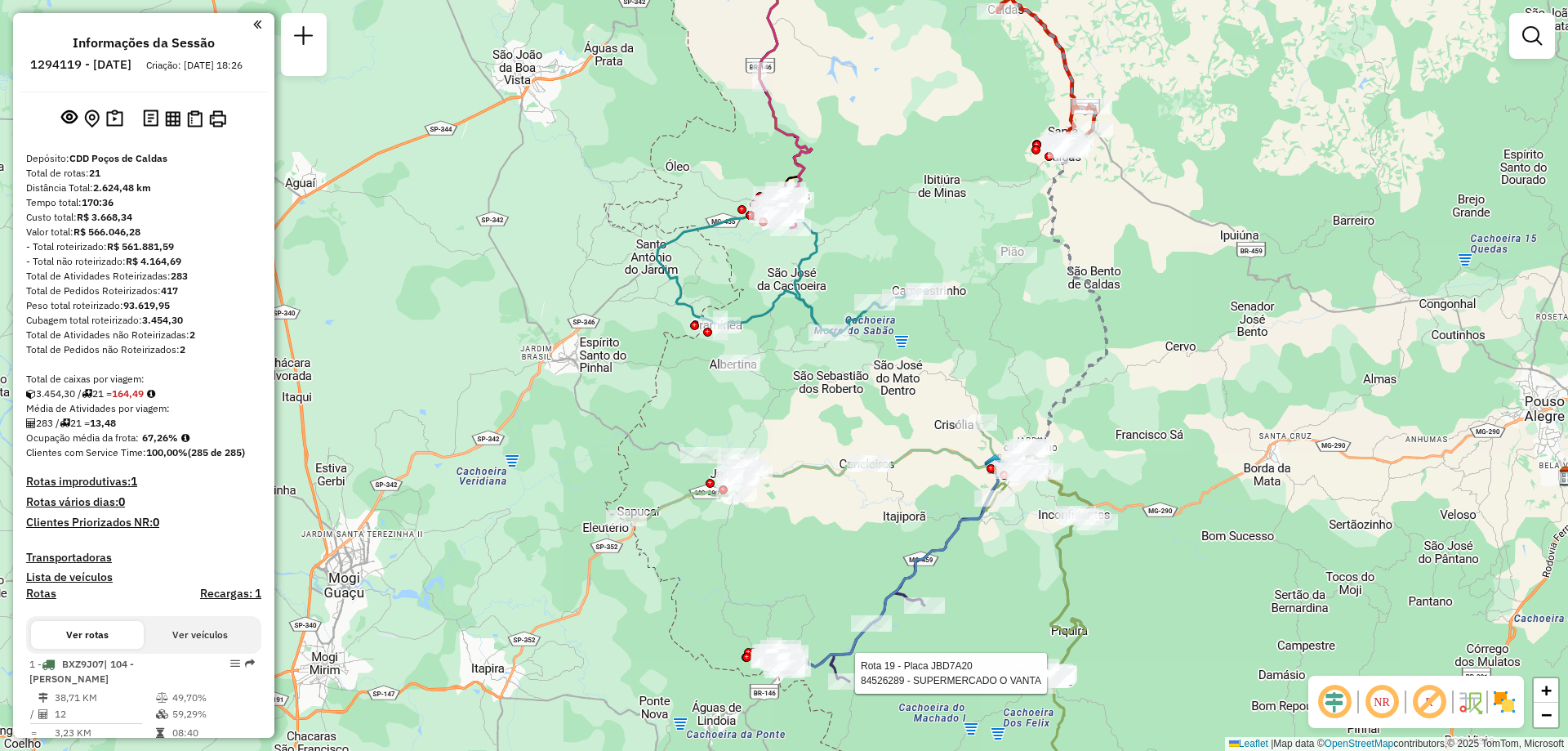
drag, startPoint x: 1013, startPoint y: 313, endPoint x: 868, endPoint y: 359, distance: 152.1
click at [914, 343] on div "Rota 19 - Placa JBD7A20 84526289 - SUPERMERCADO O VANTA Rota 19 - Placa JBD7A20…" at bounding box center [784, 375] width 1568 height 751
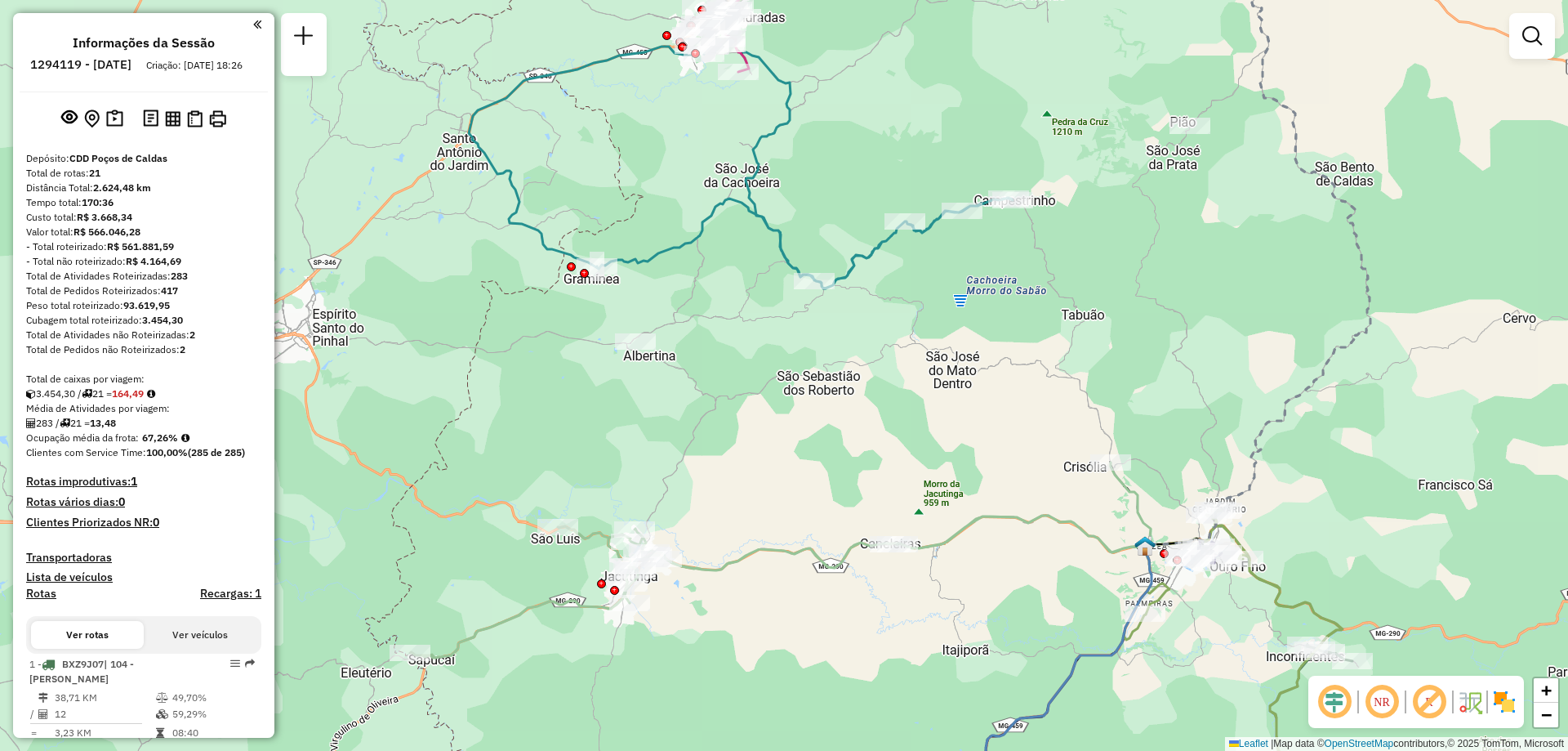
drag, startPoint x: 834, startPoint y: 199, endPoint x: 806, endPoint y: 251, distance: 59.1
click at [806, 251] on div "Rota 19 - Placa JBD7A20 84526289 - SUPERMERCADO O VANTA Rota 19 - Placa JBD7A20…" at bounding box center [784, 375] width 1568 height 751
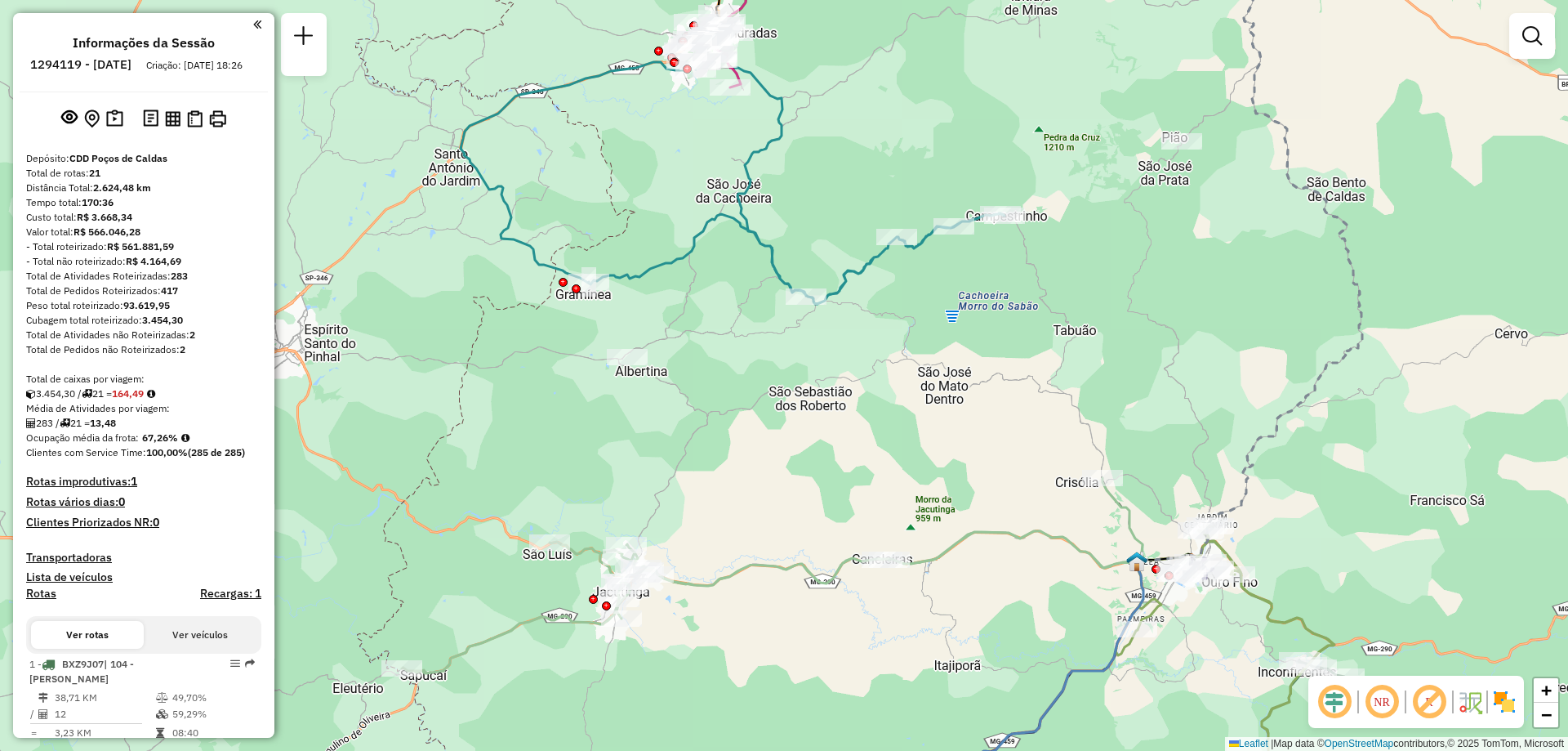
drag, startPoint x: 843, startPoint y: 212, endPoint x: 810, endPoint y: 292, distance: 86.5
click at [809, 291] on div "Janela de atendimento Grade de atendimento Capacidade Transportadoras Veículos …" at bounding box center [784, 375] width 1568 height 751
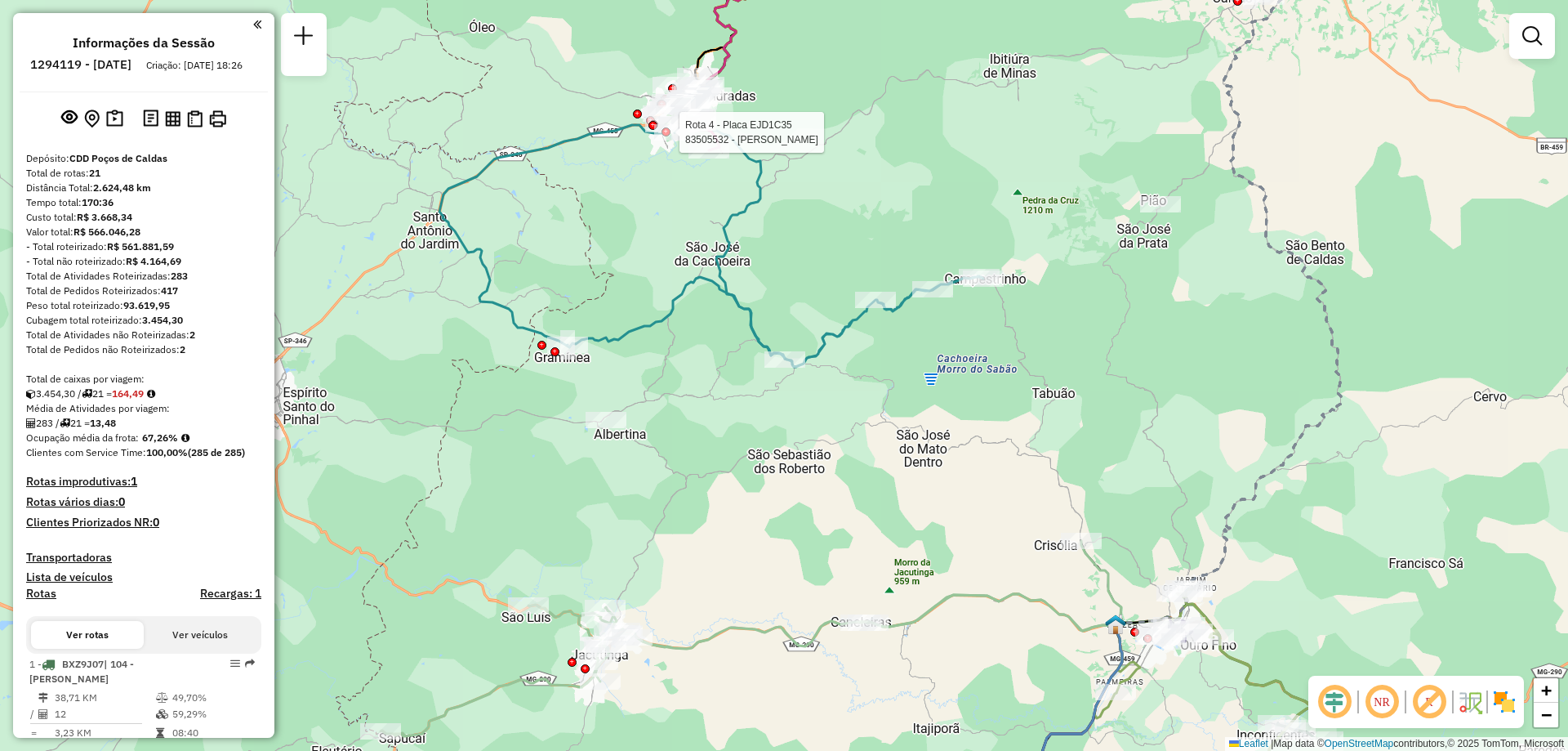
select select "**********"
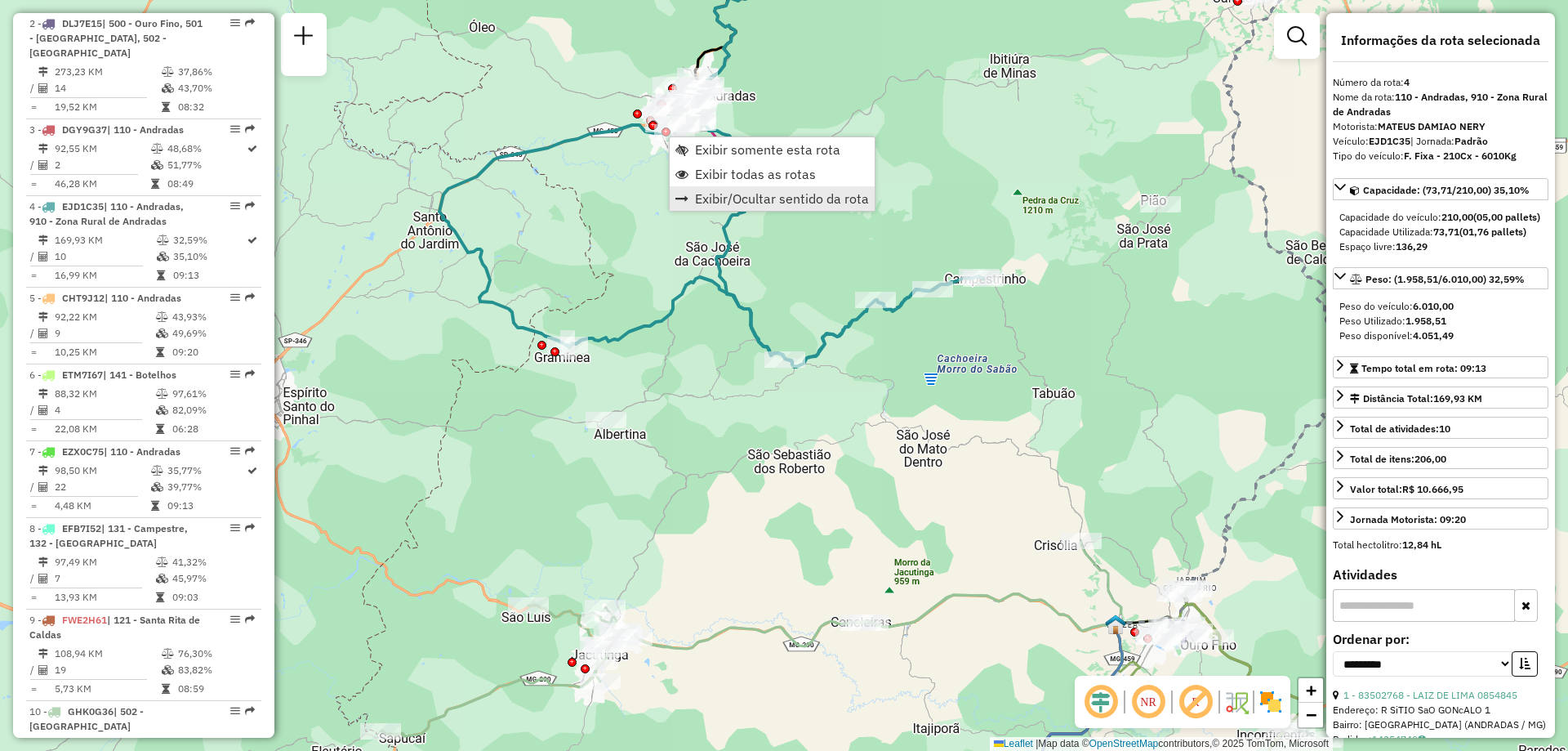
scroll to position [916, 0]
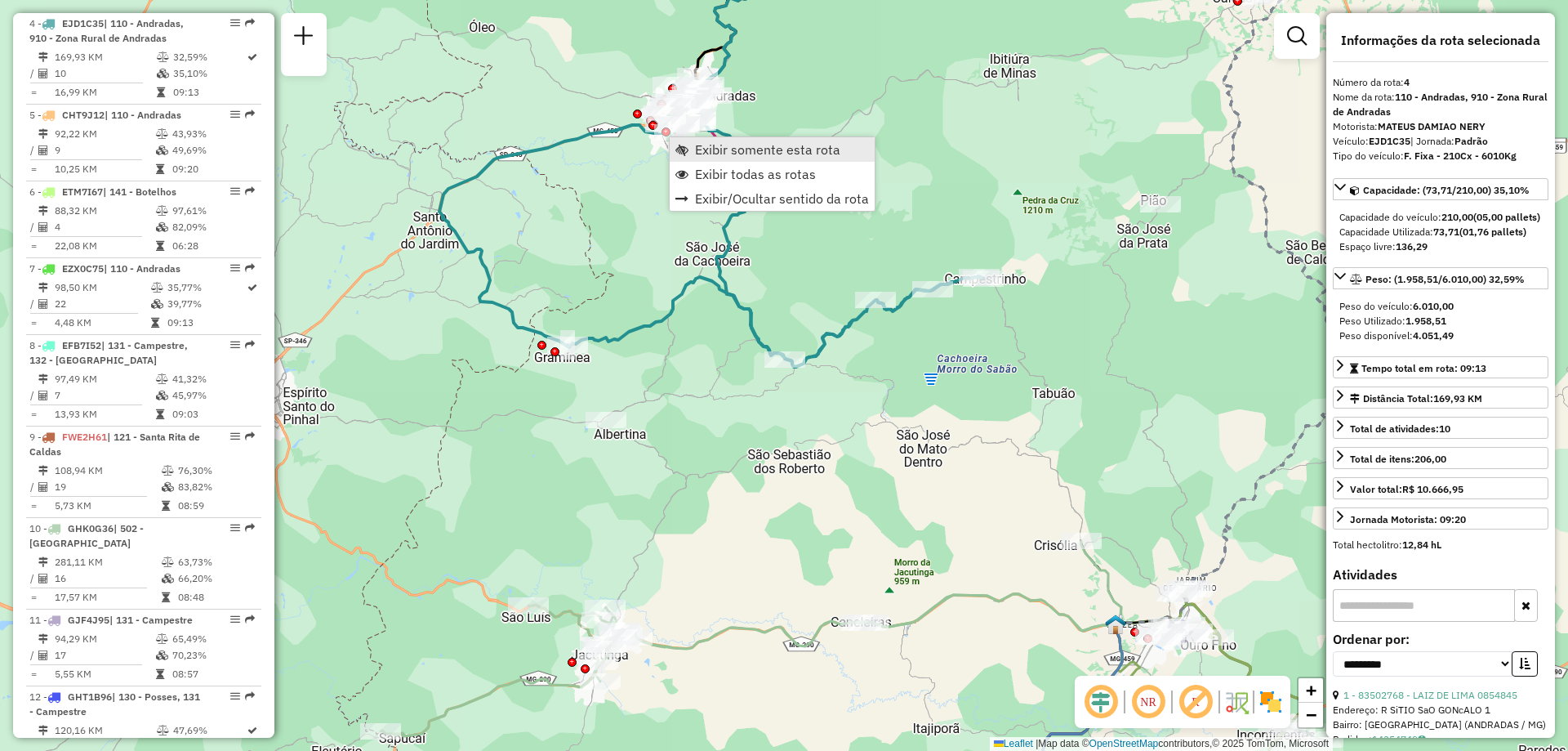
click at [767, 152] on span "Exibir somente esta rota" at bounding box center [767, 149] width 145 height 13
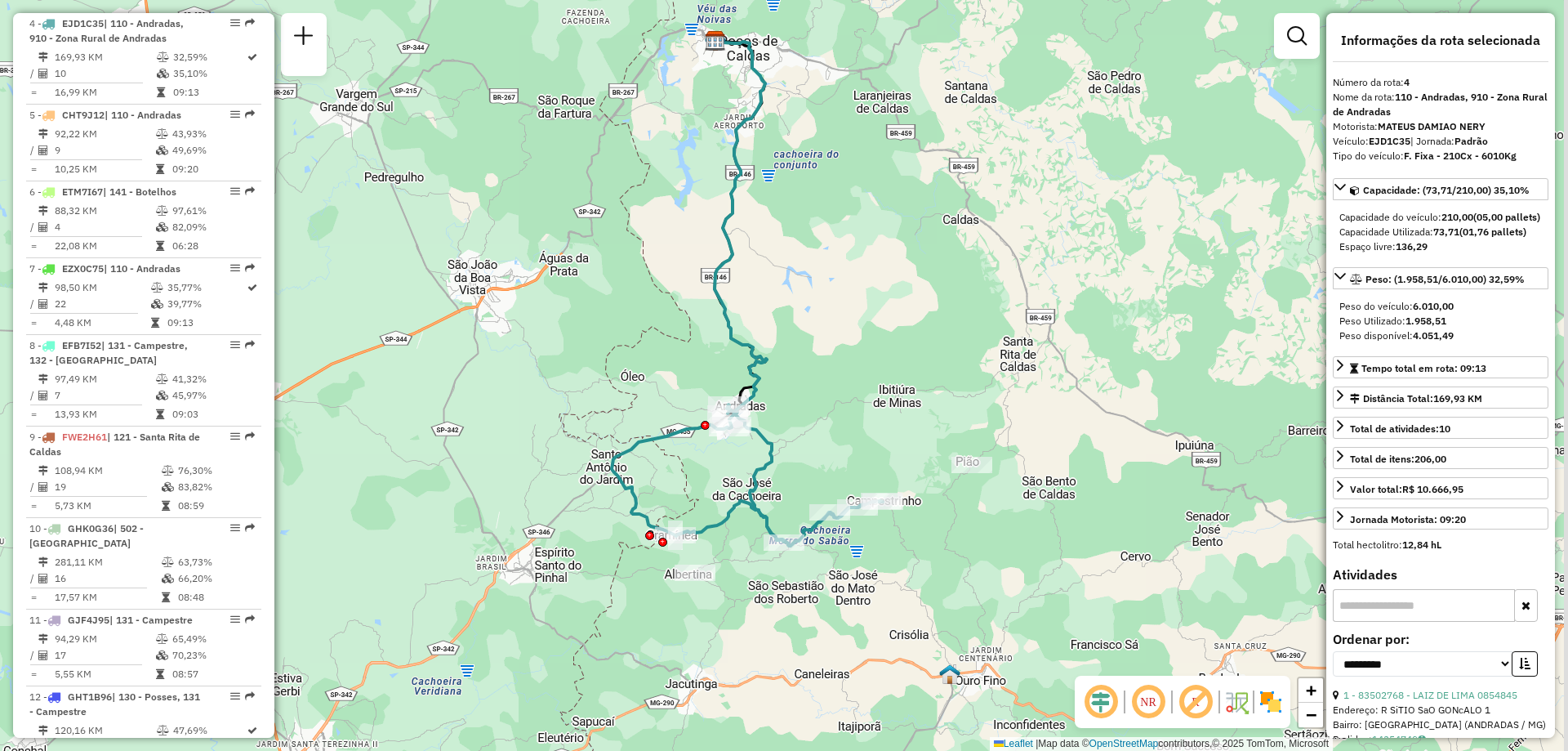
drag, startPoint x: 821, startPoint y: 431, endPoint x: 785, endPoint y: 350, distance: 88.6
click at [785, 350] on div "Janela de atendimento Grade de atendimento Capacidade Transportadoras Veículos …" at bounding box center [784, 375] width 1568 height 751
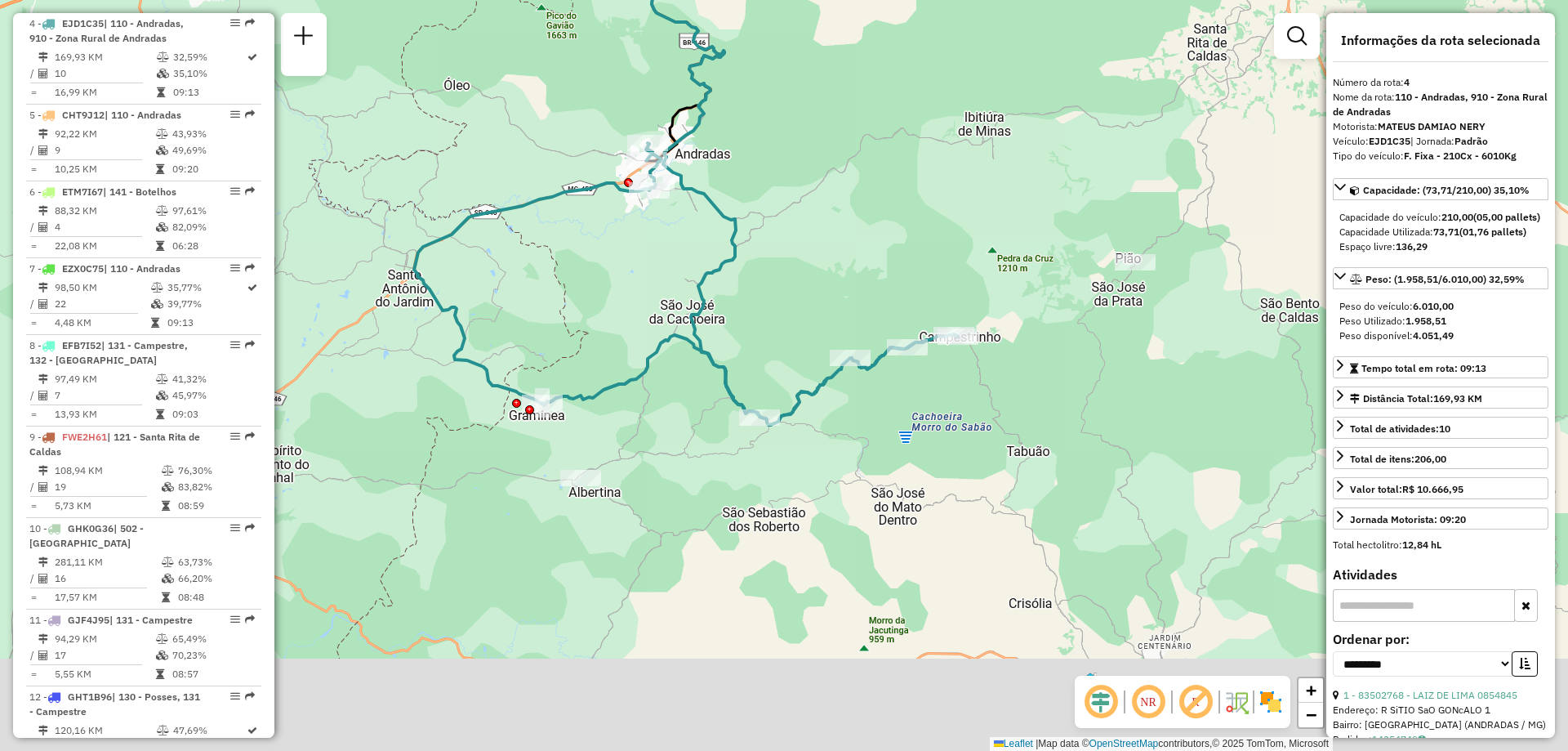
drag, startPoint x: 972, startPoint y: 276, endPoint x: 971, endPoint y: 247, distance: 29.0
click at [971, 247] on div "Janela de atendimento Grade de atendimento Capacidade Transportadoras Veículos …" at bounding box center [784, 375] width 1568 height 751
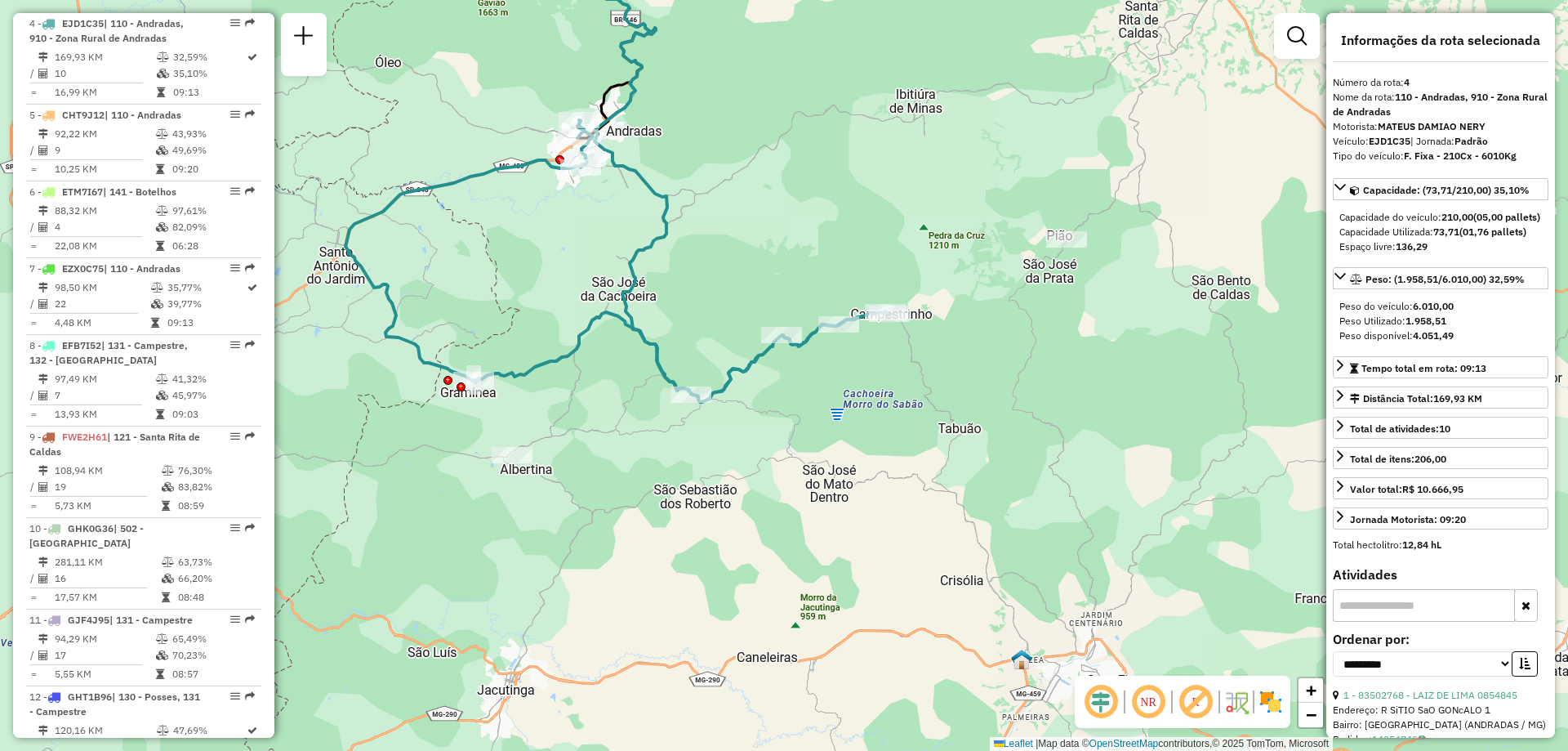
drag, startPoint x: 1061, startPoint y: 406, endPoint x: 967, endPoint y: 383, distance: 96.8
click at [967, 383] on div "Janela de atendimento Grade de atendimento Capacidade Transportadoras Veículos …" at bounding box center [784, 375] width 1568 height 751
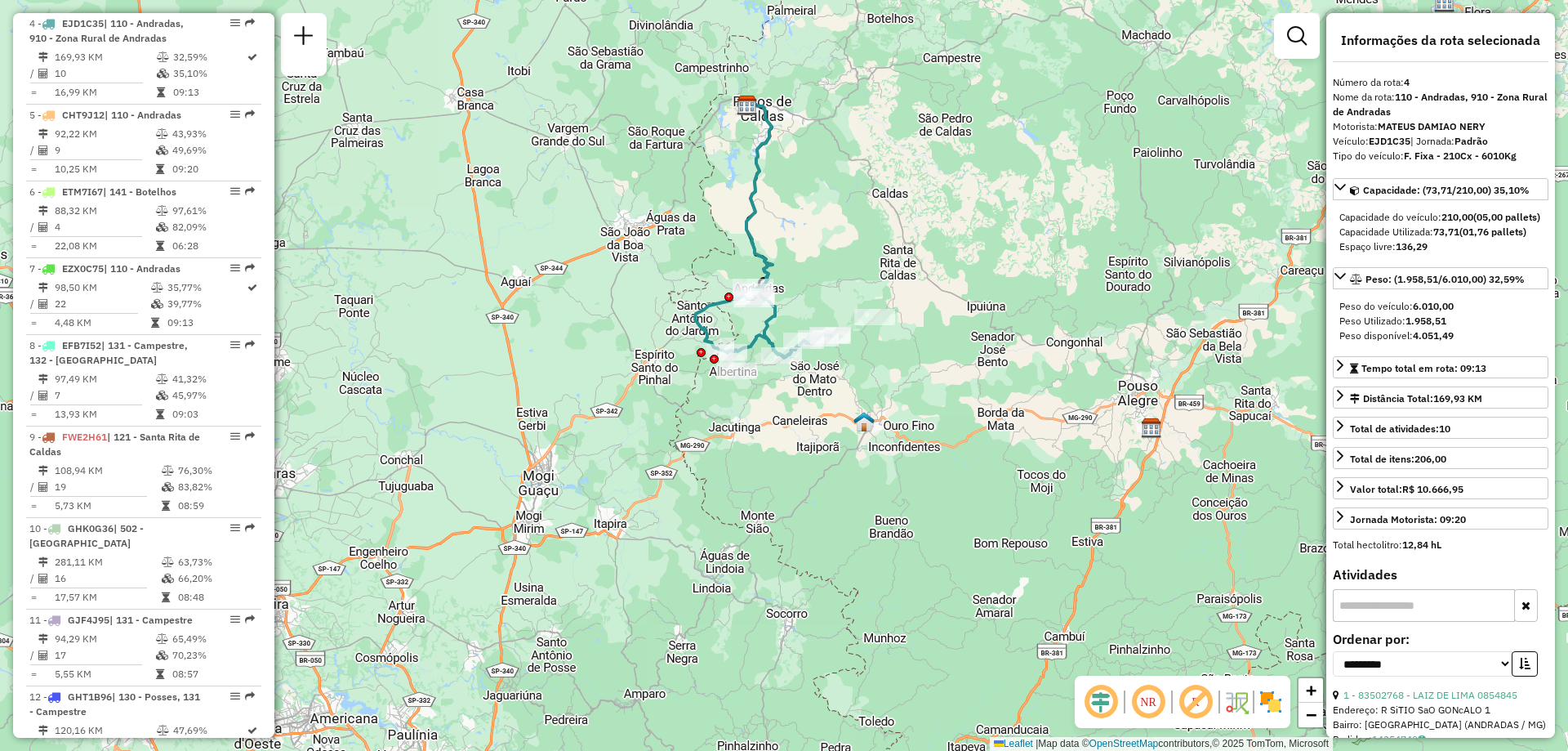
drag, startPoint x: 794, startPoint y: 499, endPoint x: 803, endPoint y: 460, distance: 40.0
click at [803, 460] on div "Janela de atendimento Grade de atendimento Capacidade Transportadoras Veículos …" at bounding box center [784, 375] width 1568 height 751
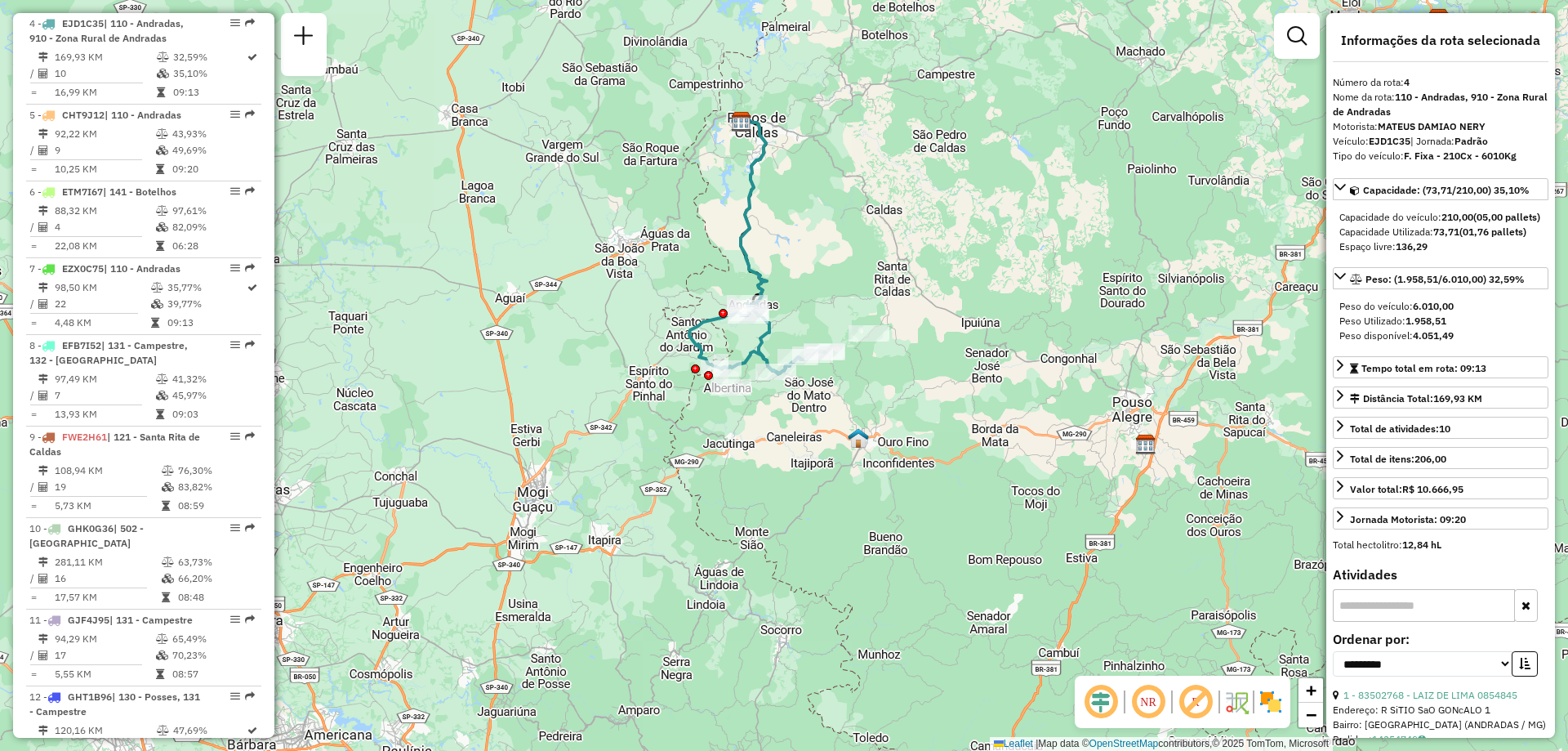
drag, startPoint x: 832, startPoint y: 408, endPoint x: 815, endPoint y: 463, distance: 57.6
click at [815, 463] on div "Janela de atendimento Grade de atendimento Capacidade Transportadoras Veículos …" at bounding box center [784, 375] width 1568 height 751
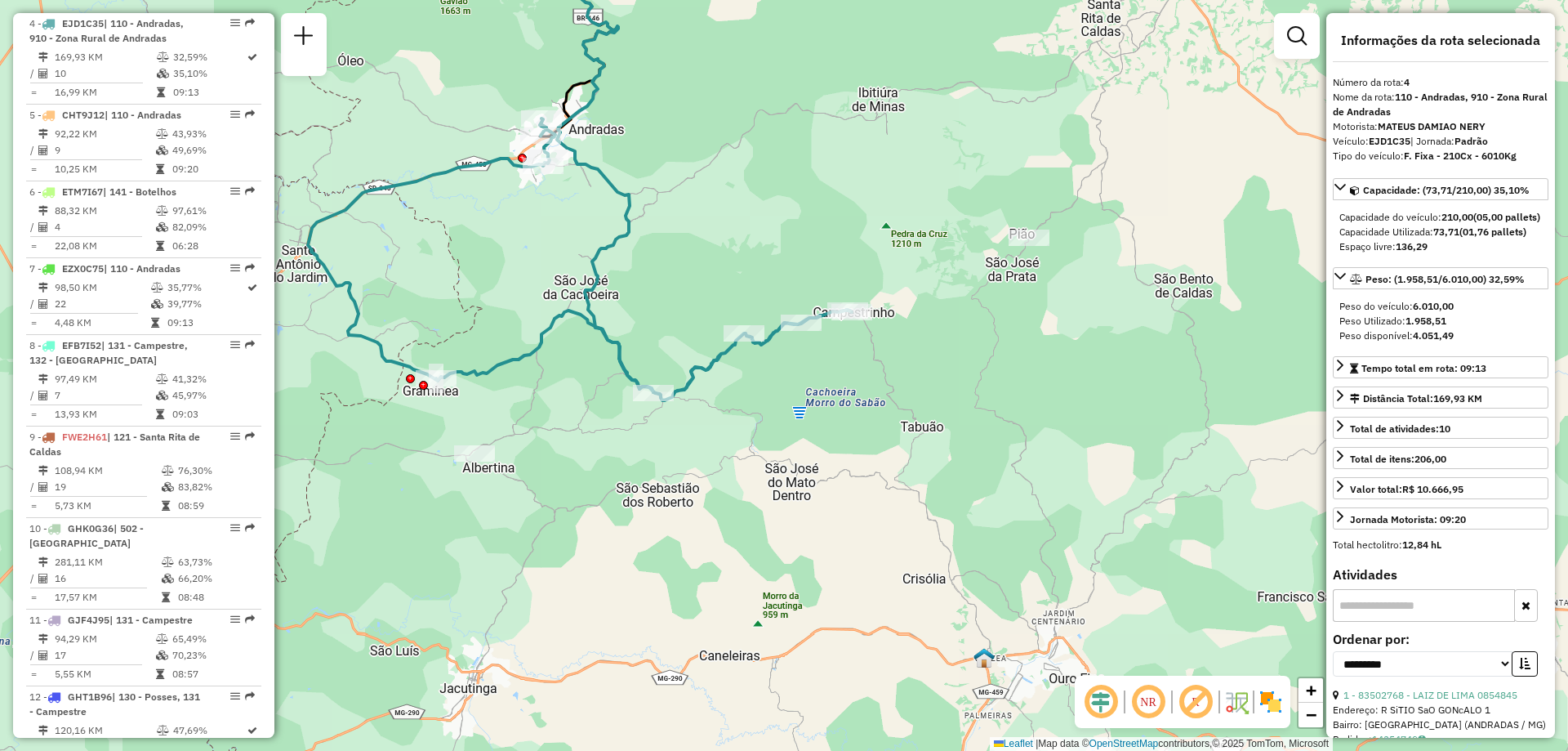
drag, startPoint x: 851, startPoint y: 403, endPoint x: 916, endPoint y: 379, distance: 69.3
click at [916, 379] on div "Janela de atendimento Grade de atendimento Capacidade Transportadoras Veículos …" at bounding box center [784, 375] width 1568 height 751
